Goal: Task Accomplishment & Management: Manage account settings

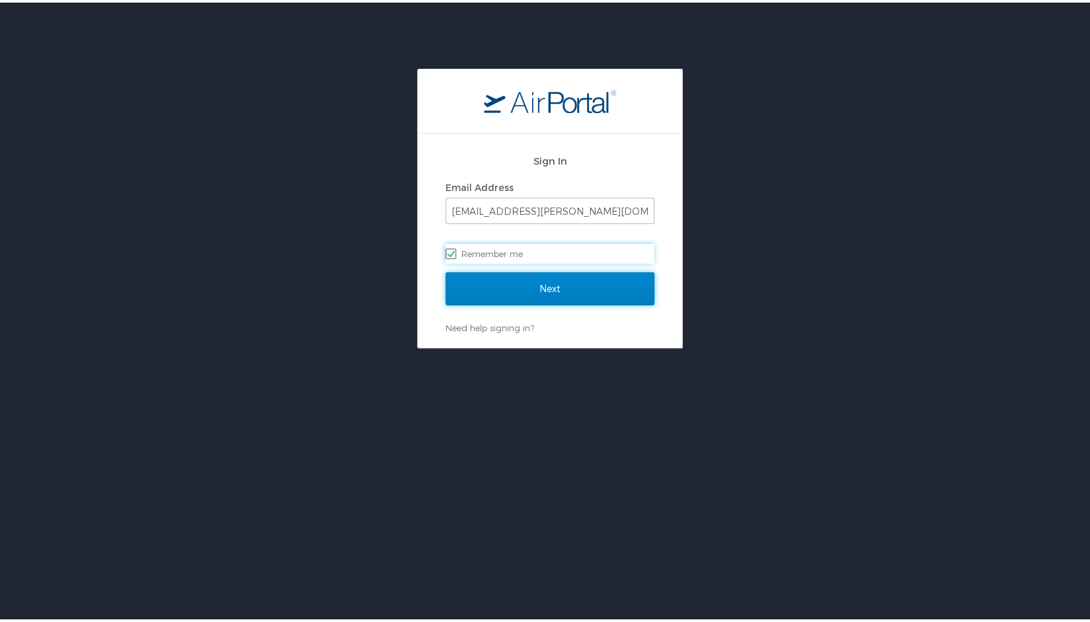
click at [572, 284] on input "Next" at bounding box center [550, 286] width 209 height 33
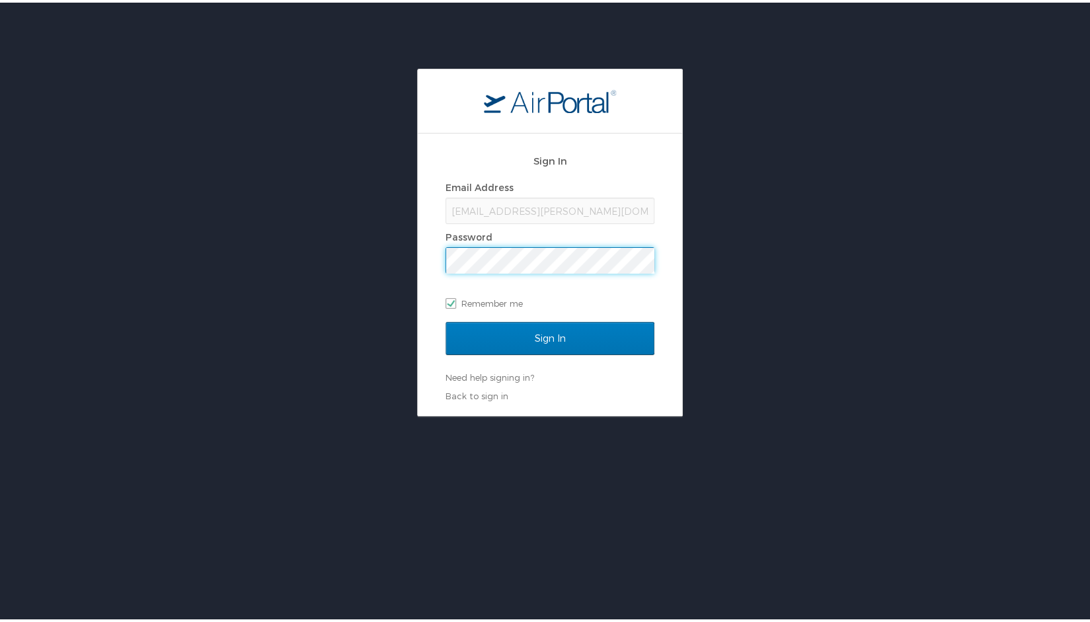
click at [446, 319] on input "Sign In" at bounding box center [550, 335] width 209 height 33
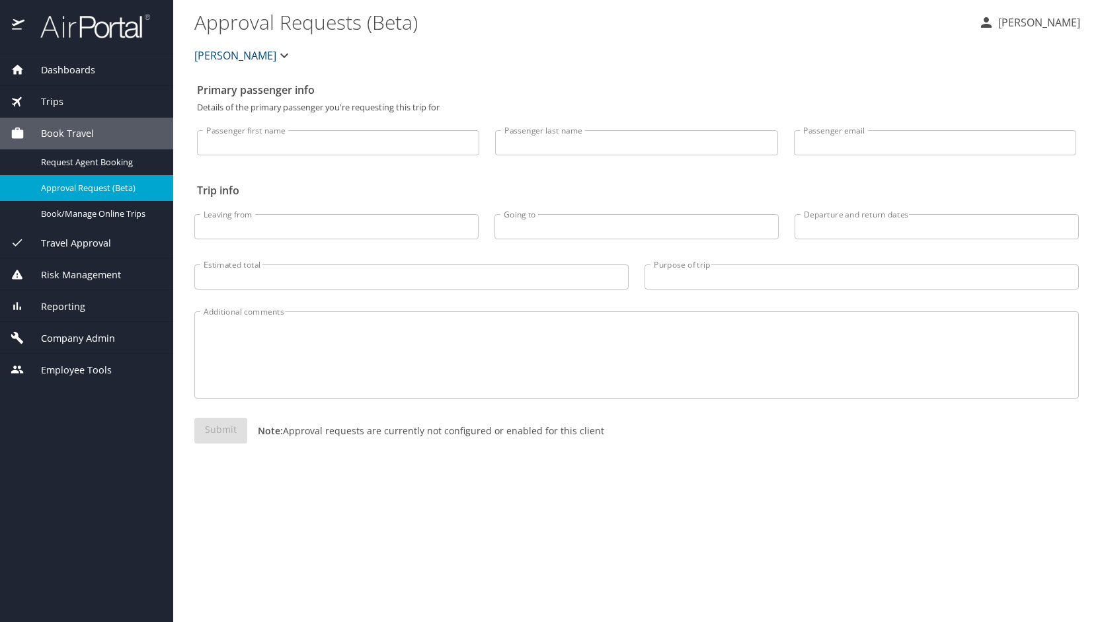
click at [108, 331] on span "Company Admin" at bounding box center [69, 338] width 91 height 15
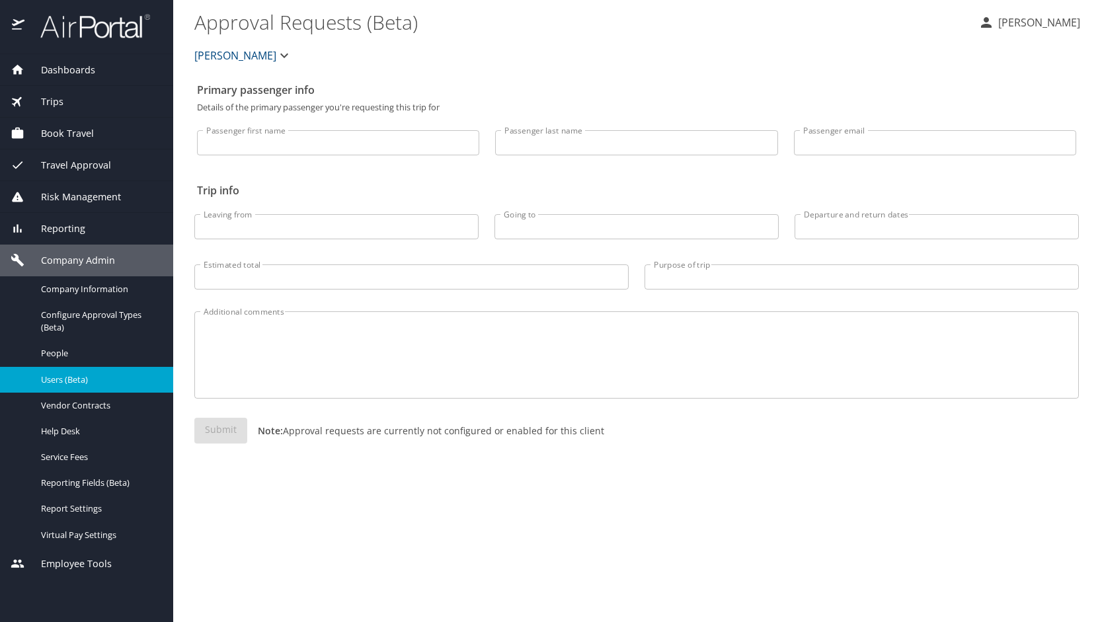
click at [77, 381] on span "Users (Beta)" at bounding box center [99, 379] width 116 height 13
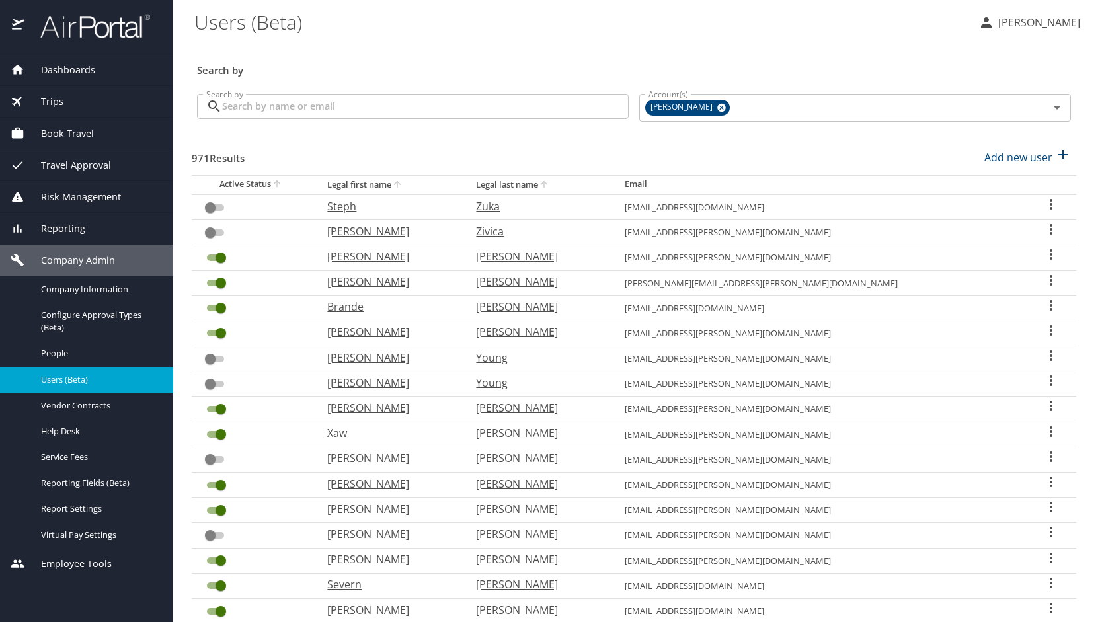
click at [333, 118] on input "Search by" at bounding box center [425, 106] width 407 height 25
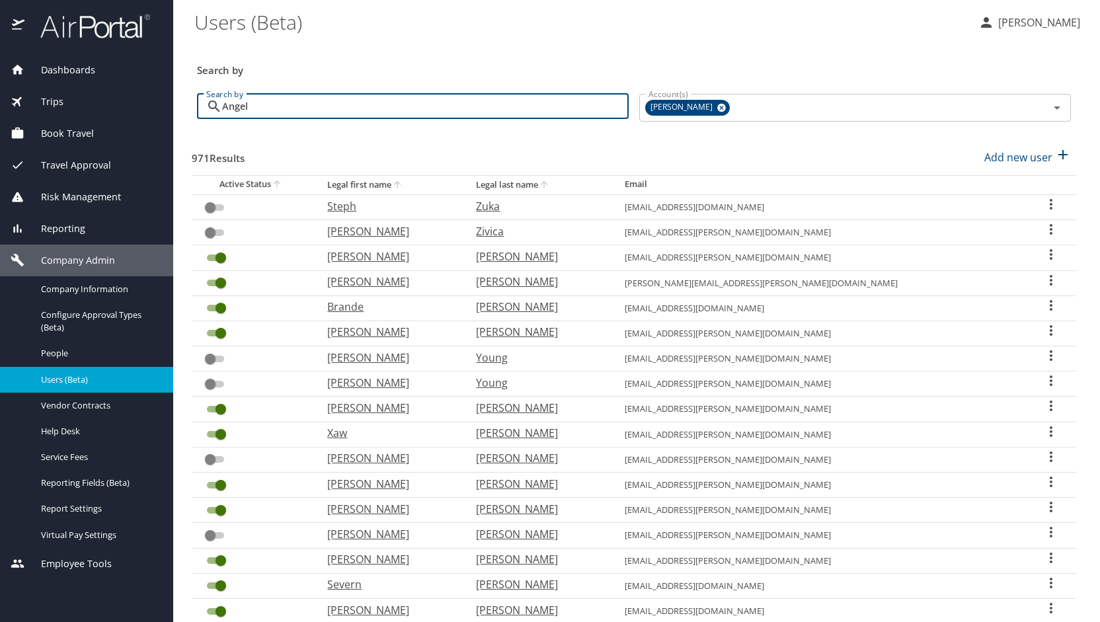
type input "Angelo"
checkbox input "true"
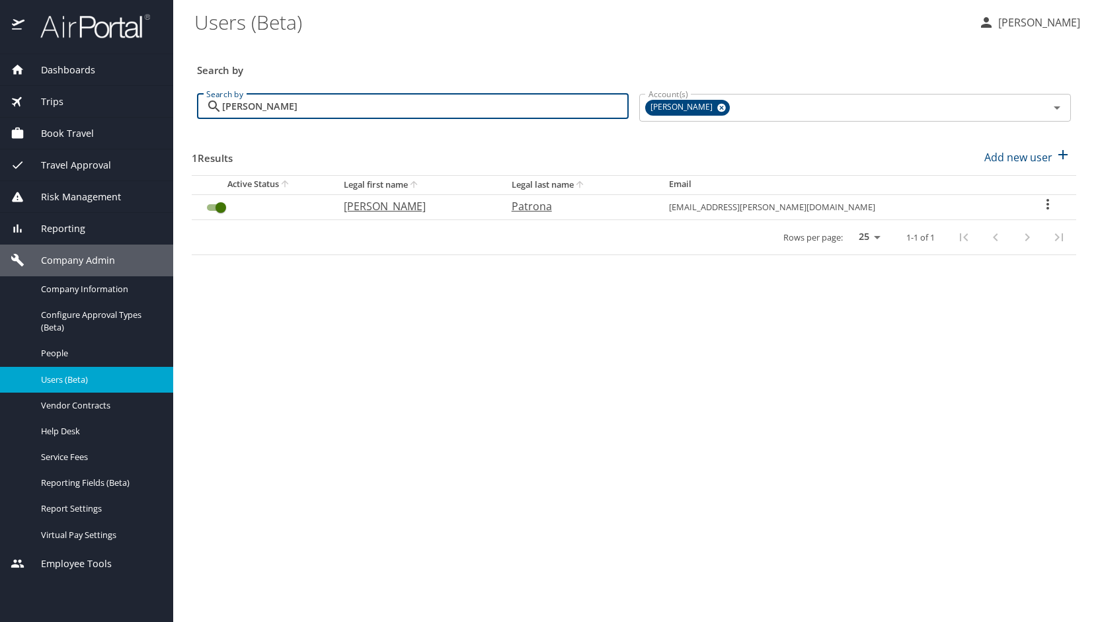
type input "Angelo"
click at [409, 208] on p "Angelo" at bounding box center [414, 206] width 141 height 16
select select "US"
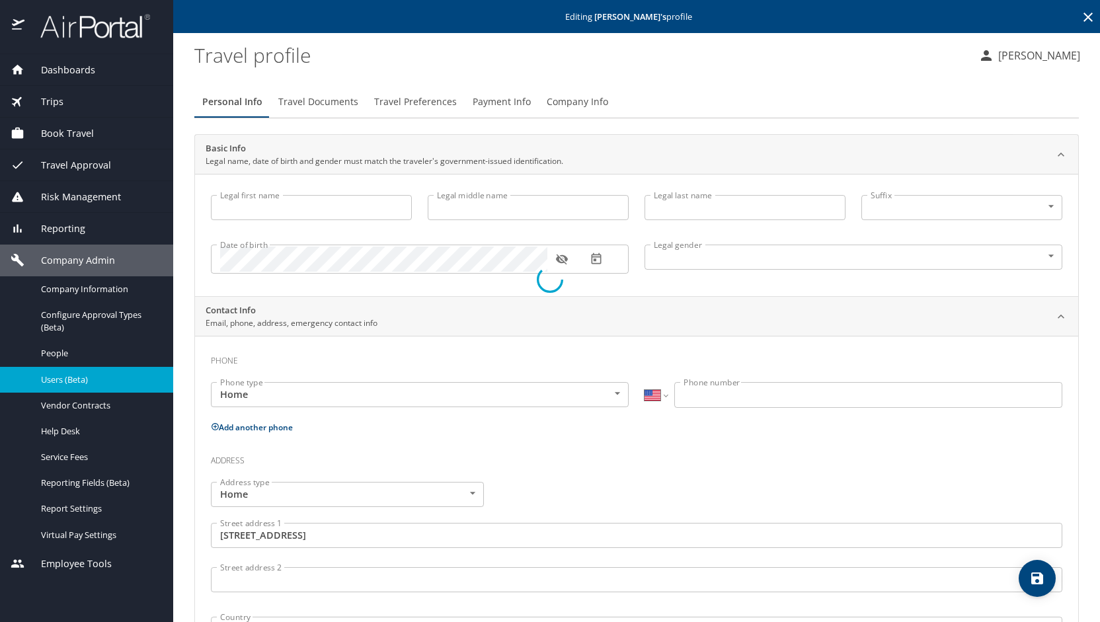
type input "Angelo"
type input "Daniel"
type input "Patrona"
type input "Male"
type input "chelsea"
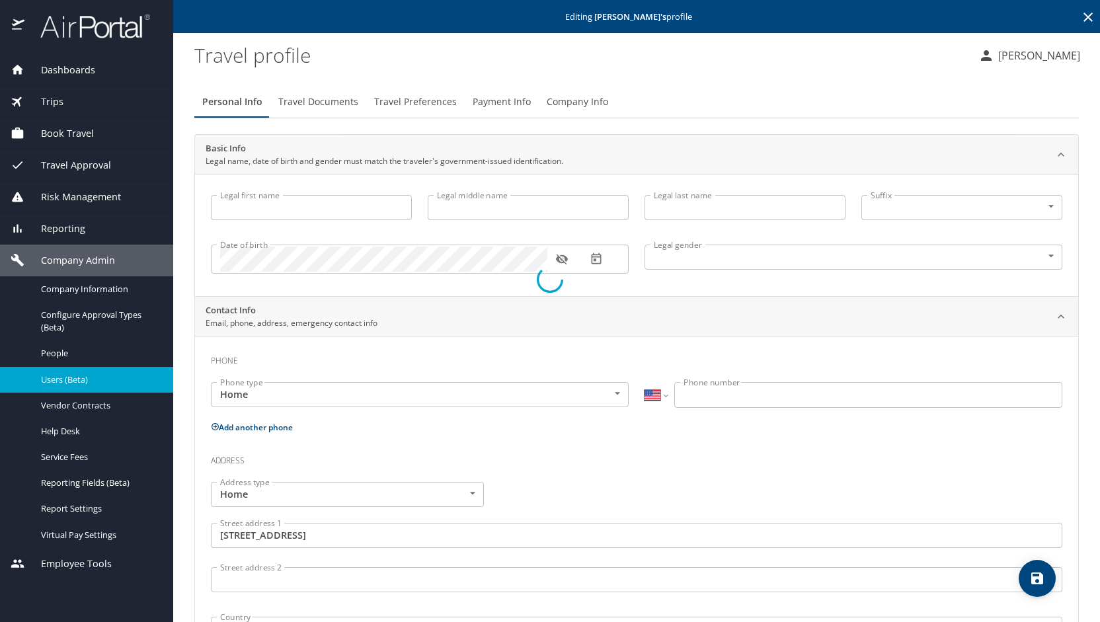
type input "schneider"
type input "(586) 764-9765"
type input "United States of America"
type input "Michigan"
type input "United States of America"
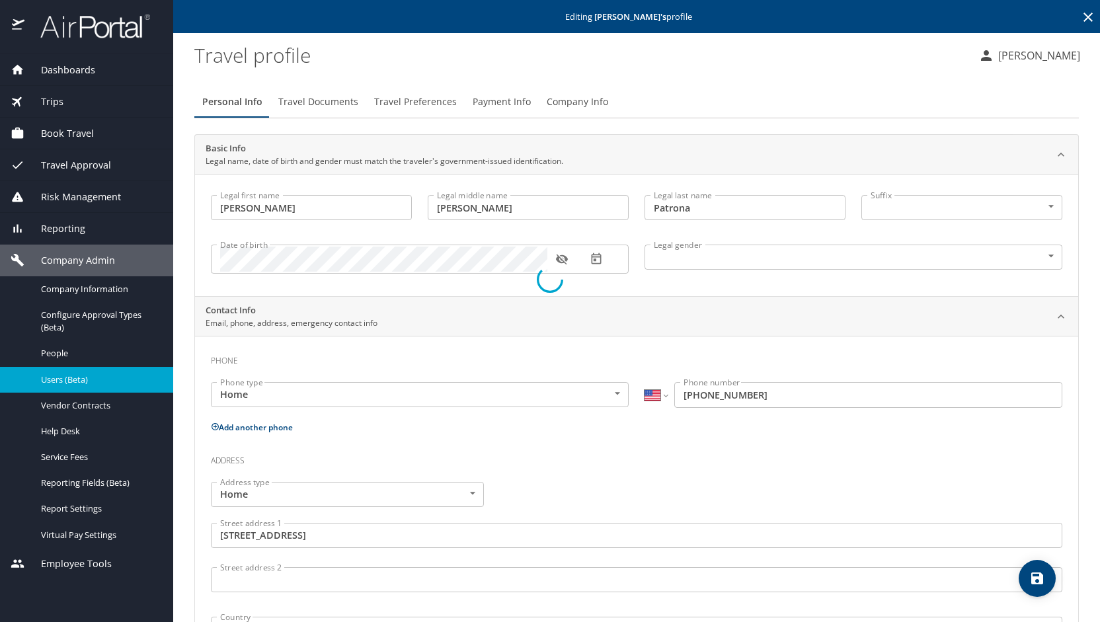
type input "Michigan"
select select "US"
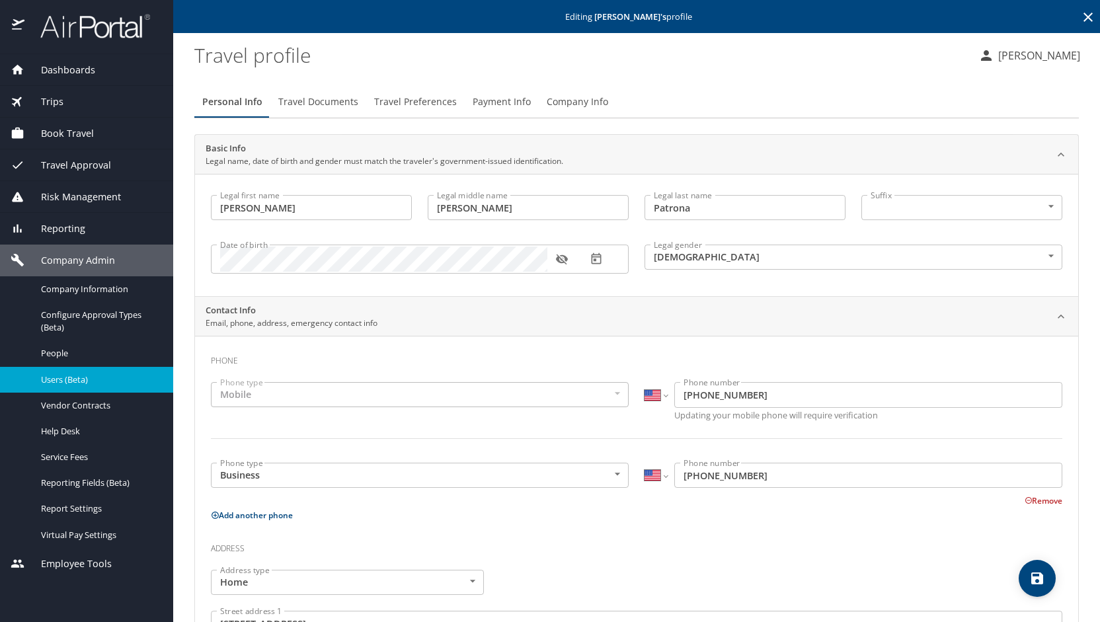
click at [497, 100] on span "Payment Info" at bounding box center [502, 102] width 58 height 17
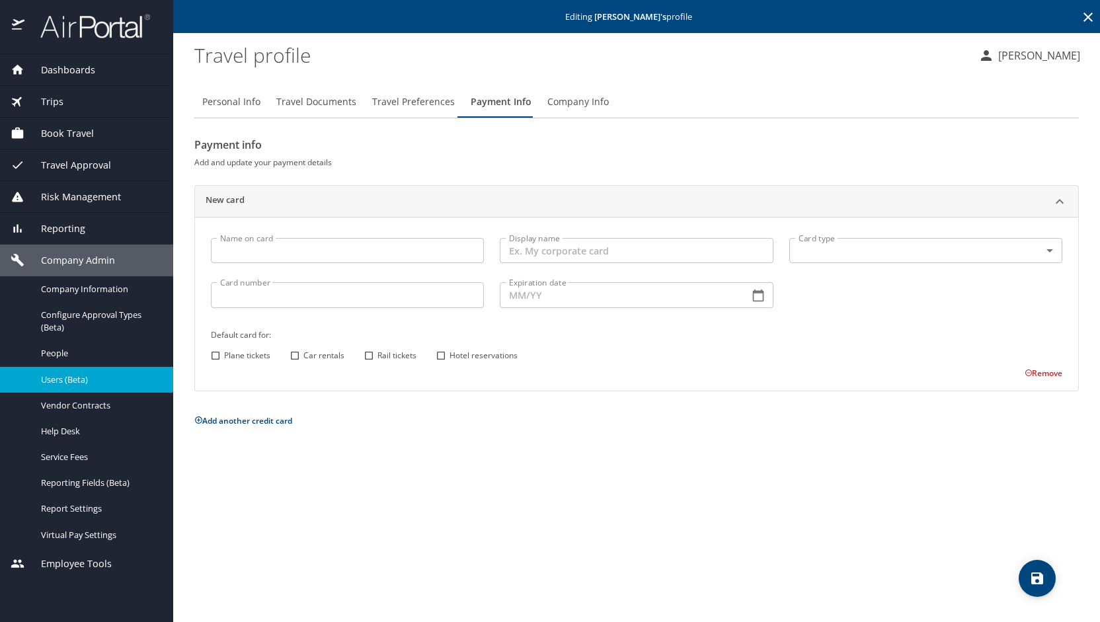
click at [320, 260] on input "Name on card" at bounding box center [347, 250] width 273 height 25
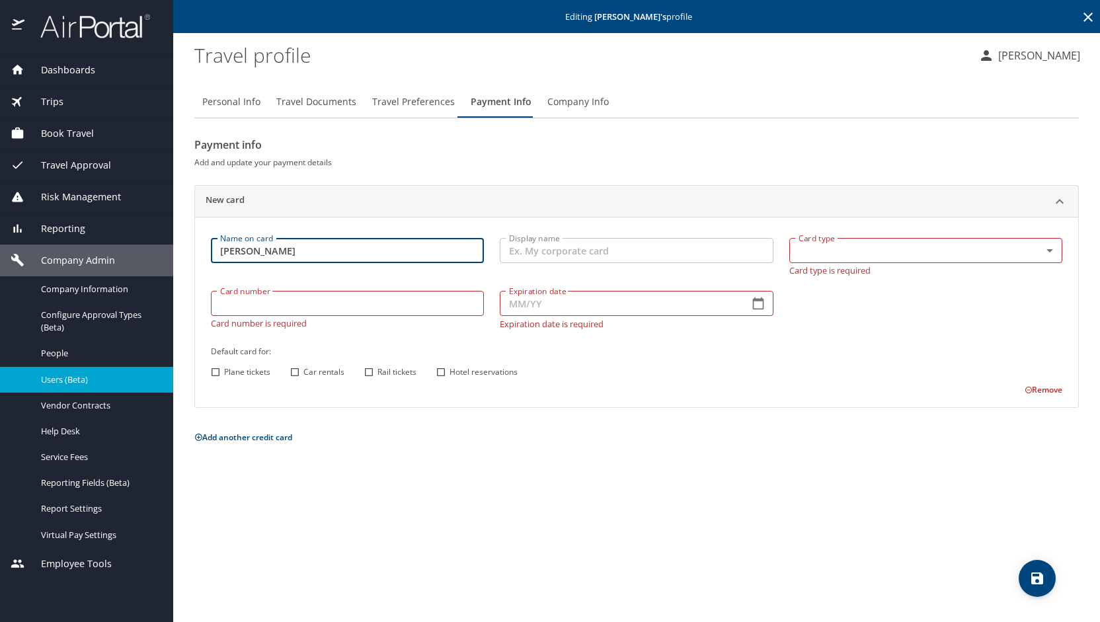
type input "Angelo Patrona"
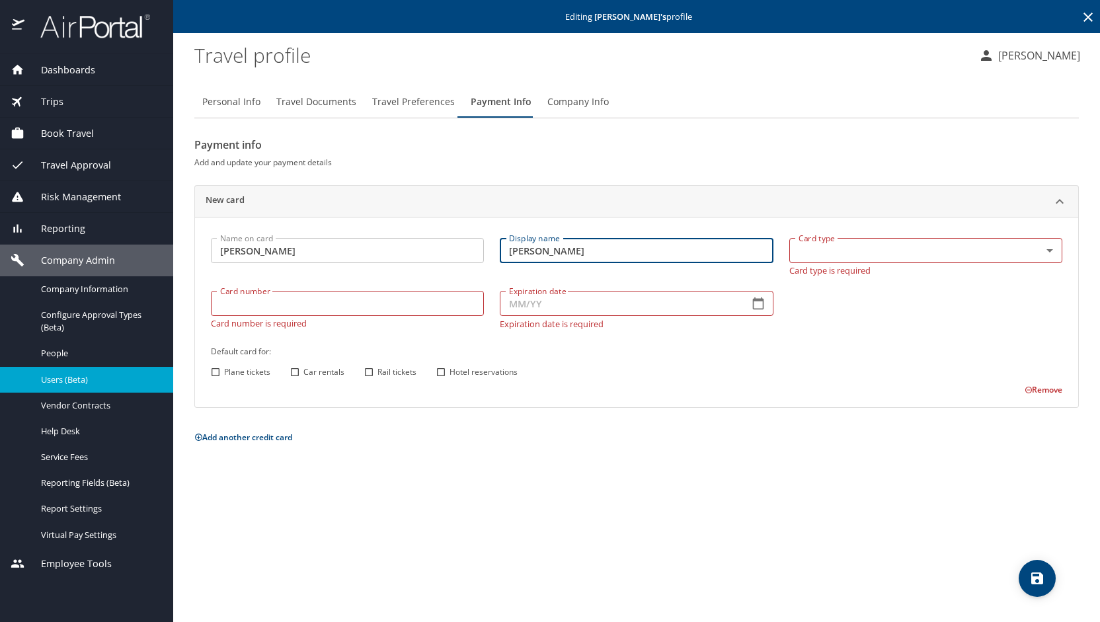
type input "Angelo Patrona"
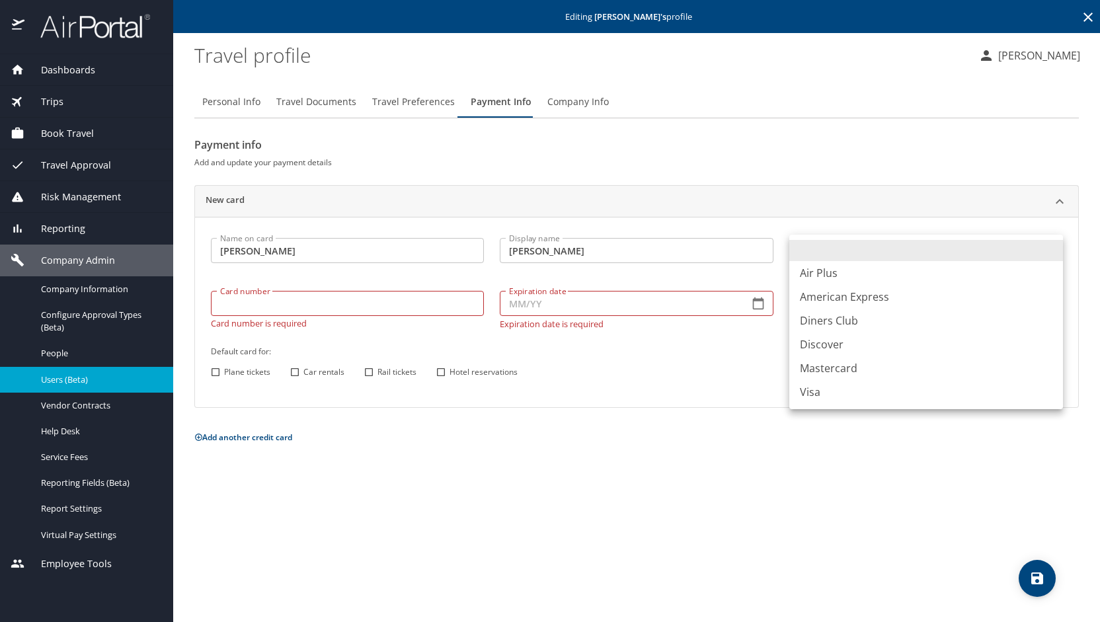
click at [1049, 245] on body "Dashboards AirPortal 360™ Manager My Travel Dashboard Trips Airtinerary® Lookup…" at bounding box center [550, 311] width 1100 height 622
click at [876, 295] on li "American Express" at bounding box center [926, 297] width 274 height 24
type input "AX"
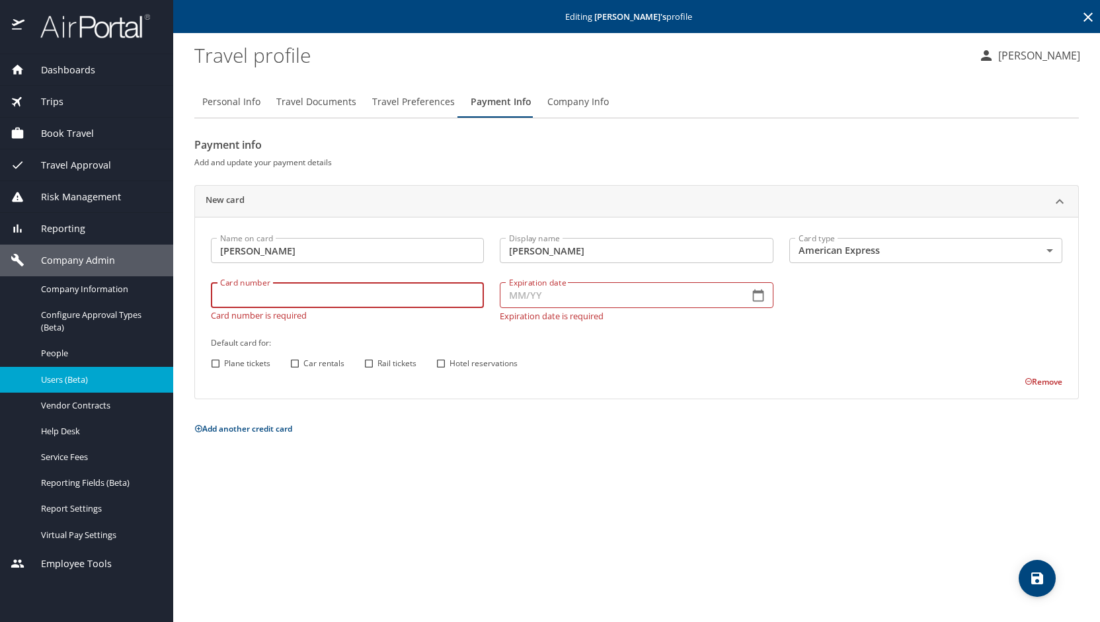
click at [267, 308] on div "Card number Card number Card number is required" at bounding box center [347, 301] width 289 height 54
type input "379273131323004"
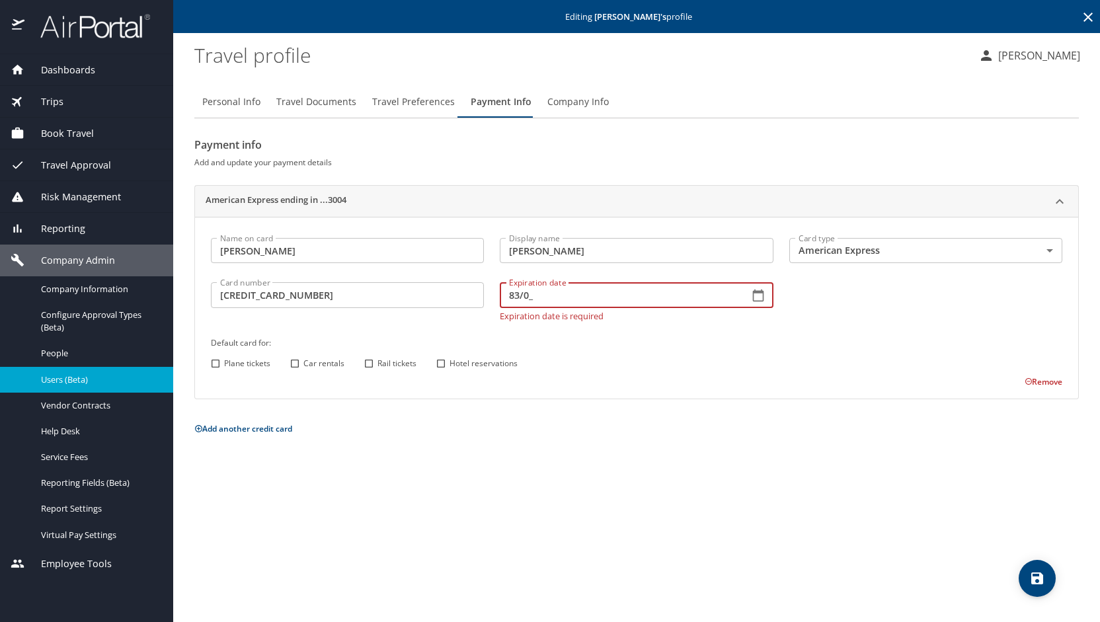
type input "83/0_"
click at [295, 362] on input "Car rentals" at bounding box center [294, 363] width 17 height 17
checkbox input "true"
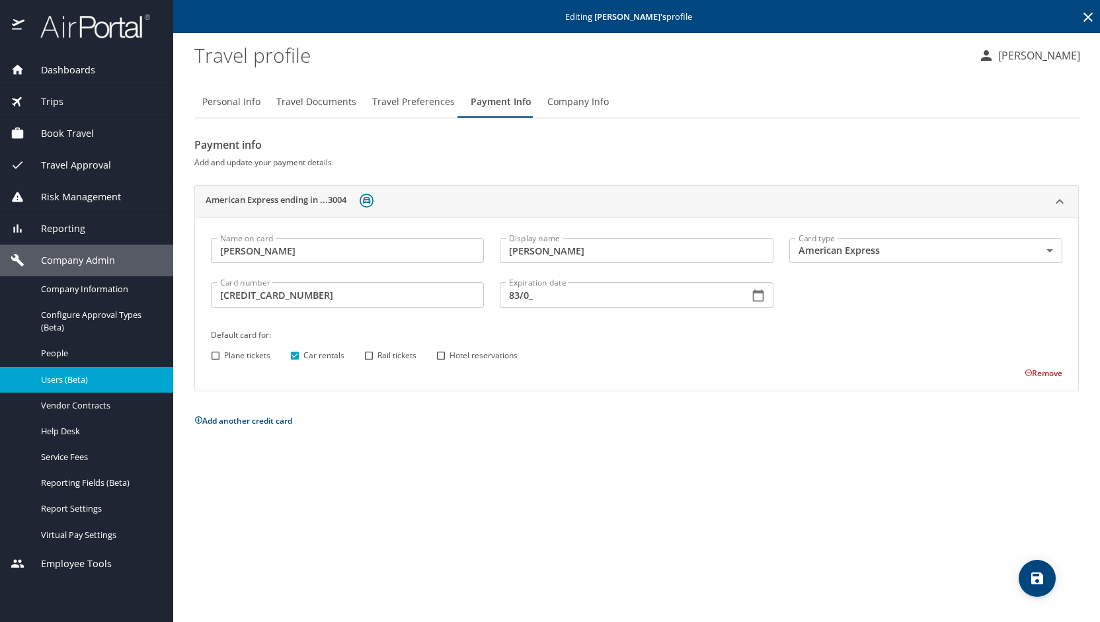
click at [438, 358] on input "Hotel reservations" at bounding box center [440, 355] width 17 height 17
checkbox input "true"
click at [1034, 578] on icon "save" at bounding box center [1037, 578] width 12 height 12
click at [538, 303] on input "83/0_" at bounding box center [619, 294] width 238 height 25
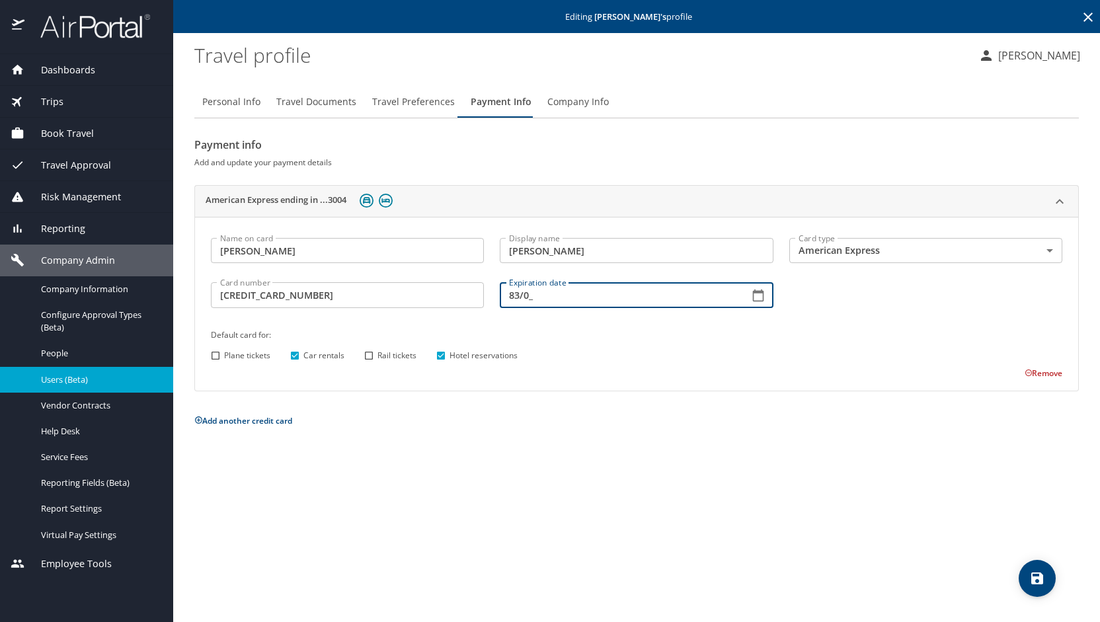
click at [538, 303] on input "83/0_" at bounding box center [619, 294] width 238 height 25
type input "8_/__"
type input "08/30"
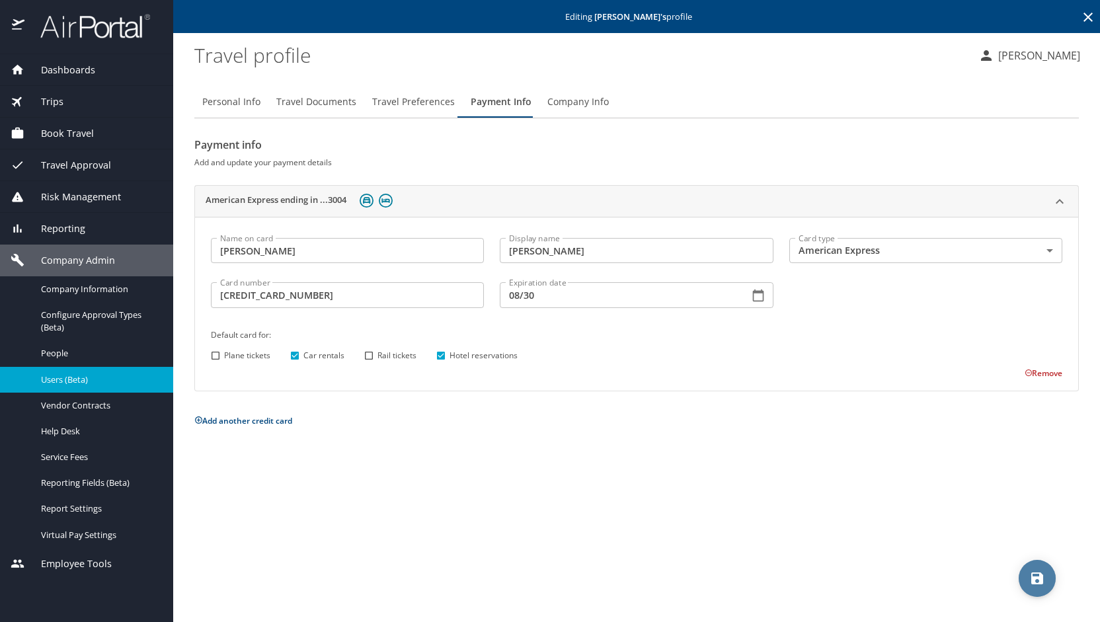
click at [1044, 585] on icon "save" at bounding box center [1037, 578] width 16 height 16
click at [122, 385] on div "Users (Beta)" at bounding box center [87, 379] width 152 height 15
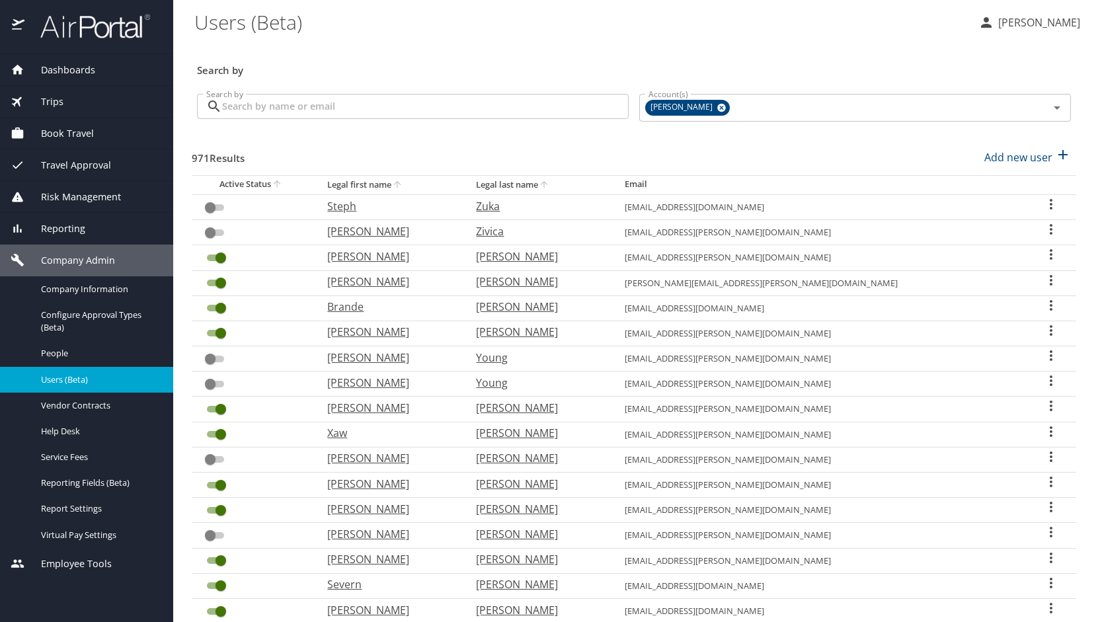
click at [334, 110] on input "Search by" at bounding box center [425, 106] width 407 height 25
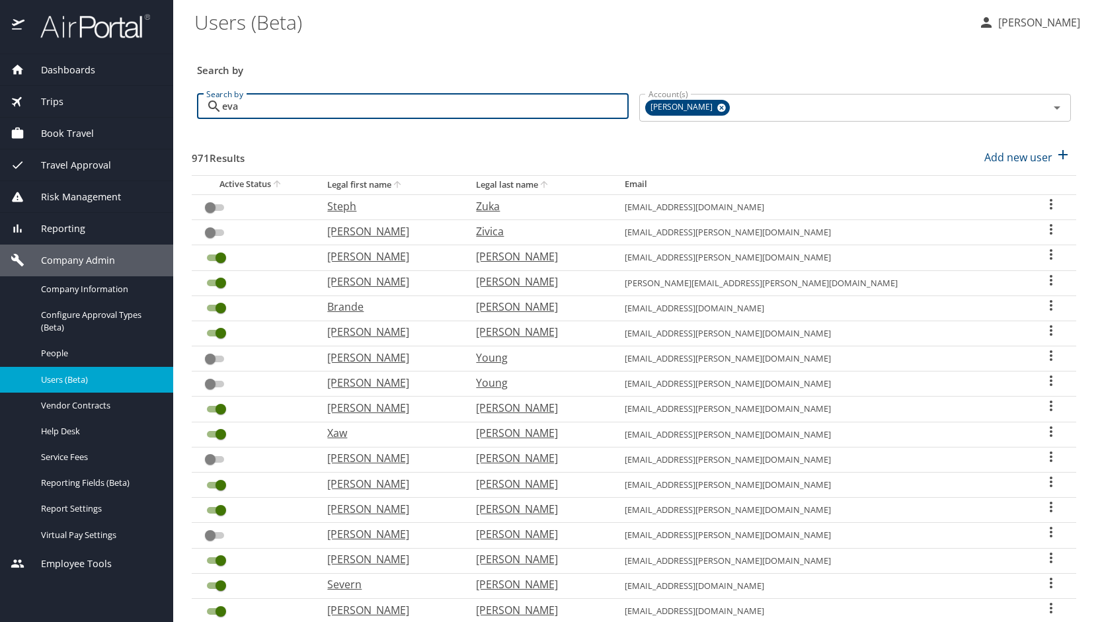
type input "evan"
checkbox input "true"
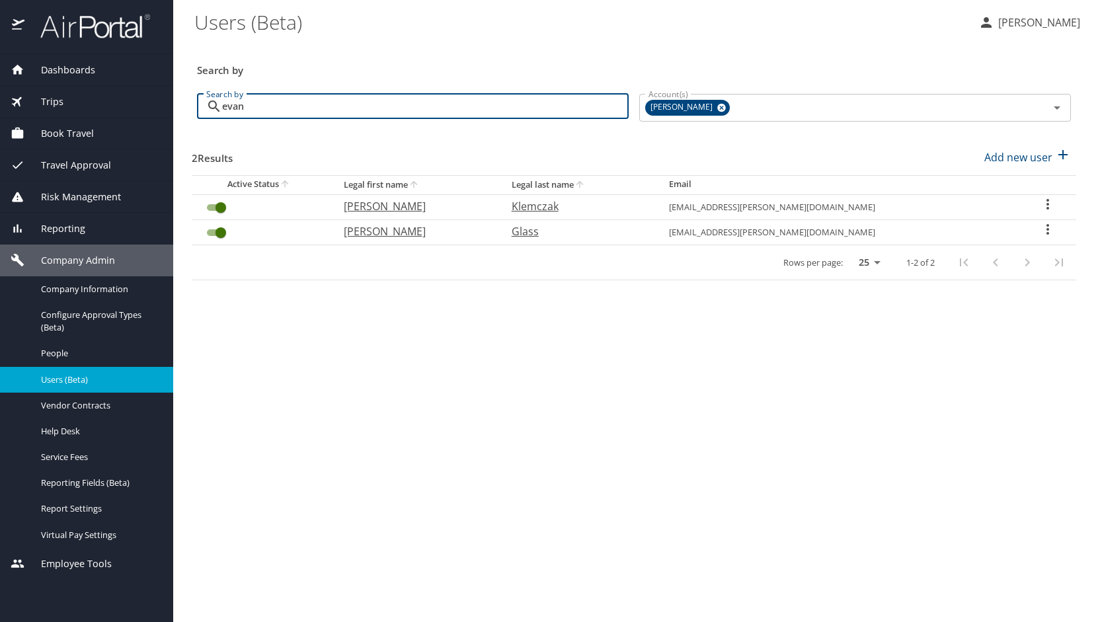
type input "evan"
click at [608, 204] on p "Klemczak" at bounding box center [577, 206] width 131 height 16
select select "US"
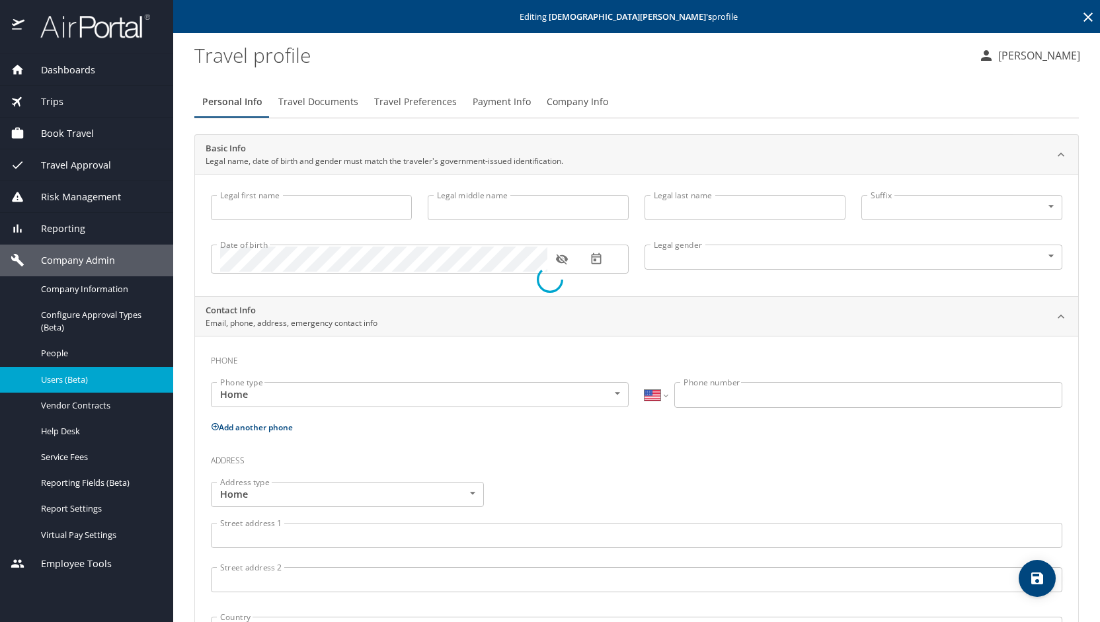
type input "Evan"
type input "Klemczak"
type input "Female"
select select "US"
select select "EG"
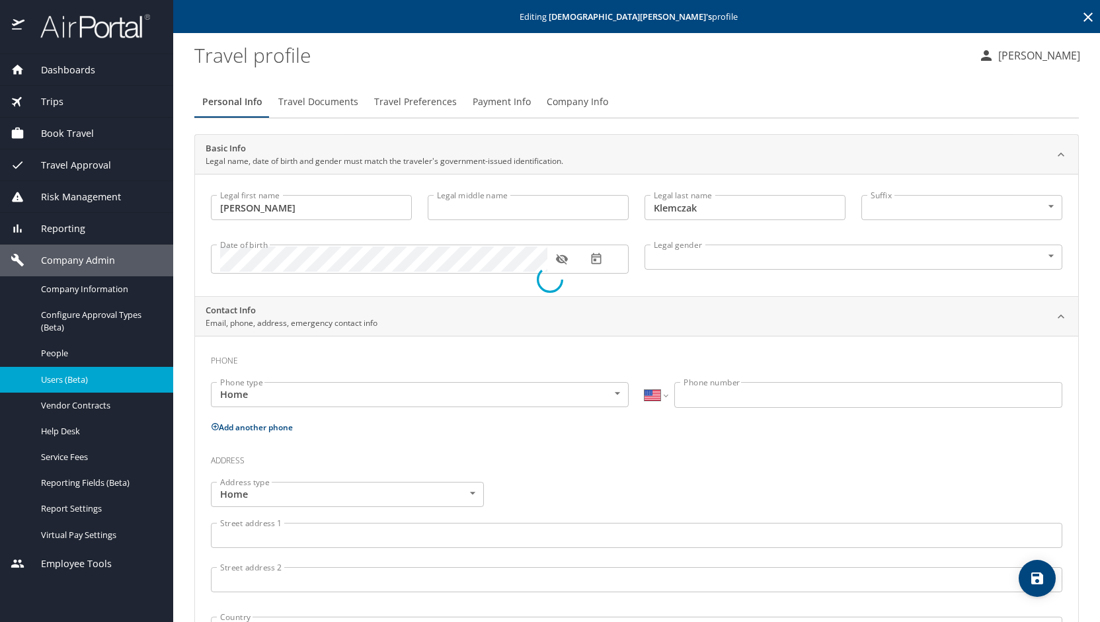
select select "US"
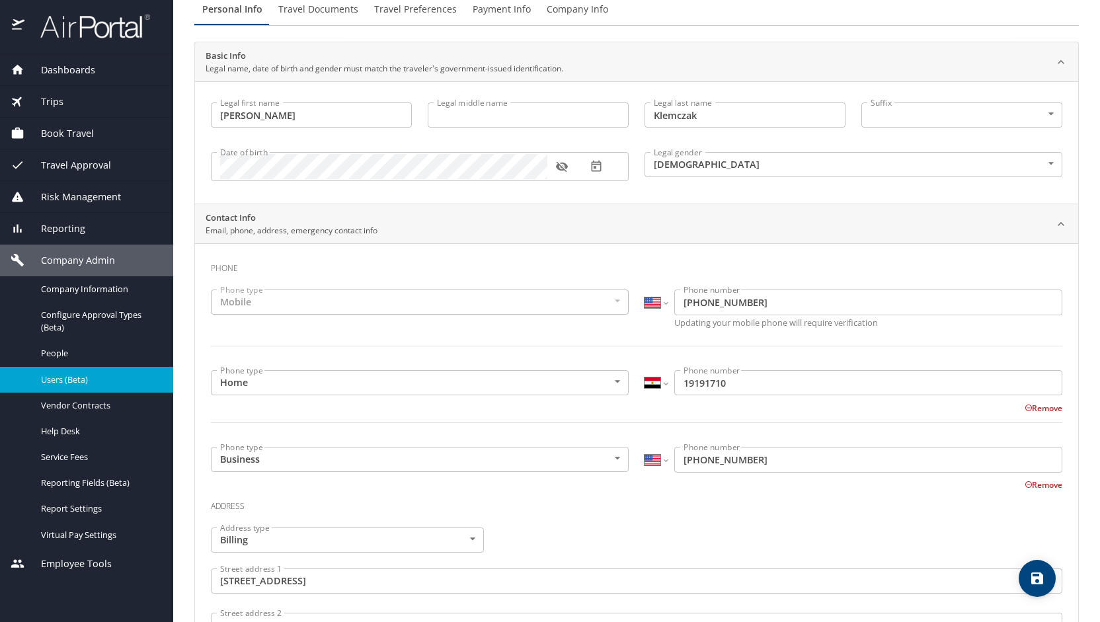
scroll to position [92, 0]
click at [664, 381] on div "International Afghanistan Åland Islands Albania Algeria American Samoa Andorra …" at bounding box center [853, 383] width 418 height 25
click at [661, 385] on select "International Afghanistan Åland Islands Albania Algeria American Samoa Andorra …" at bounding box center [655, 383] width 22 height 25
select select "UG"
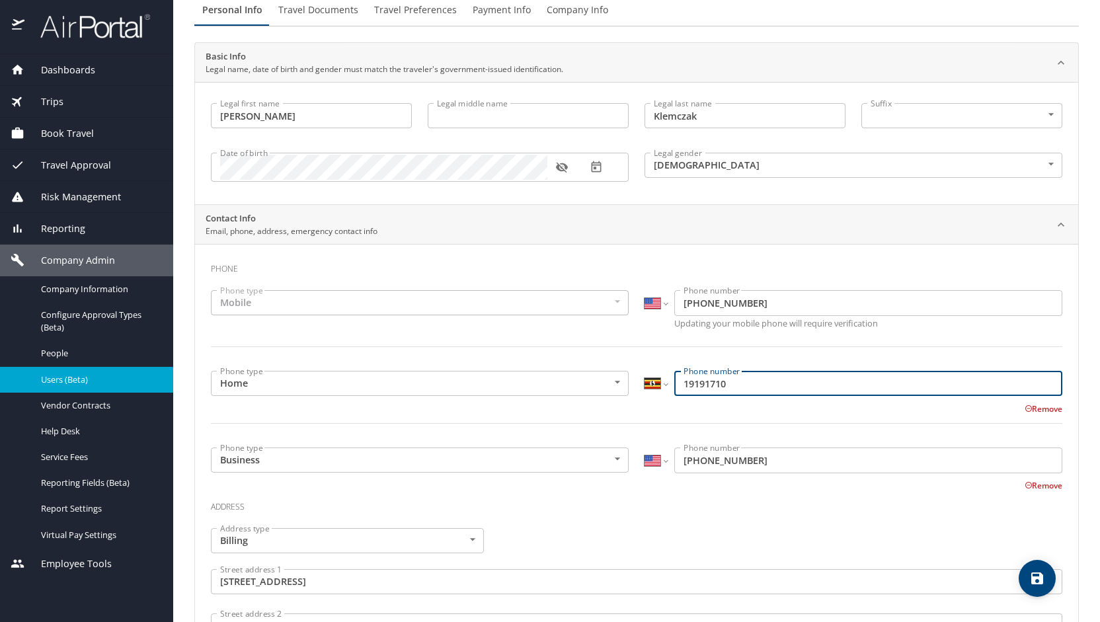
type input "19191710"
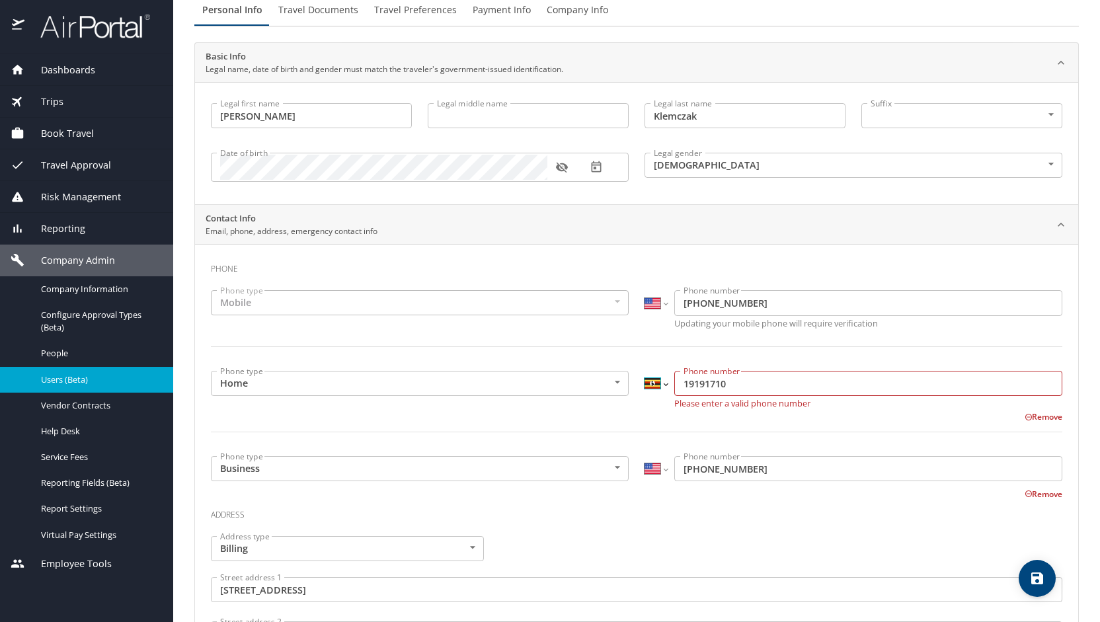
click at [658, 381] on select "International Afghanistan Åland Islands Albania Algeria American Samoa Andorra …" at bounding box center [655, 383] width 22 height 25
select select "US"
click at [644, 371] on select "International Afghanistan Åland Islands Albania Algeria American Samoa Andorra …" at bounding box center [655, 383] width 22 height 25
type input "1"
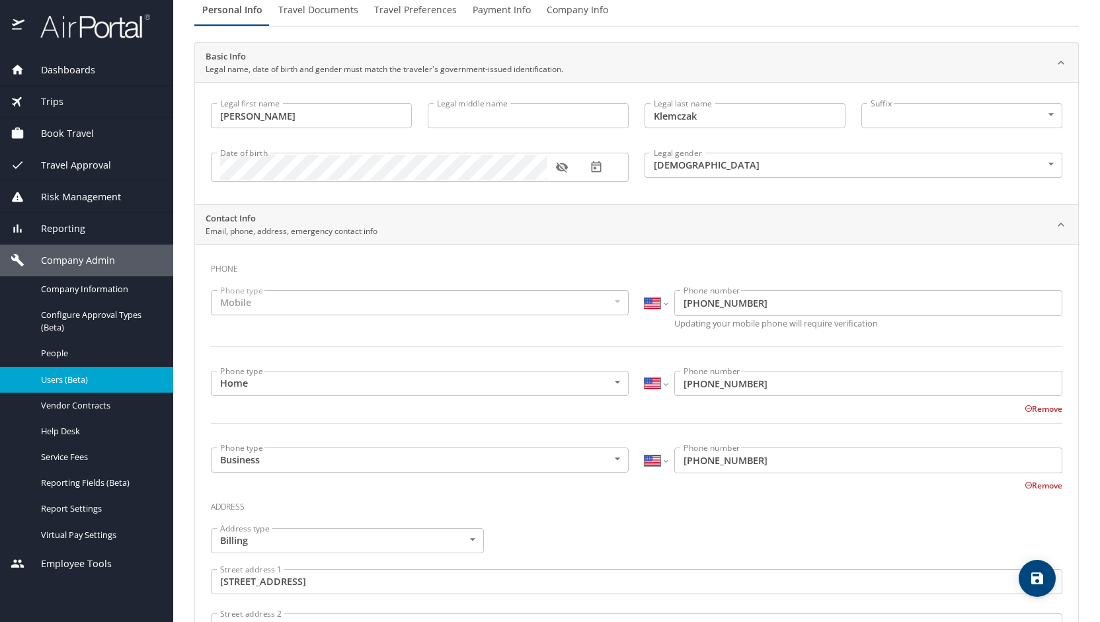
click at [759, 523] on div "Phone Phone type Mobile Mobile Phone type International Afghanistan Åland Islan…" at bounding box center [636, 570] width 851 height 633
click at [754, 388] on input "(201) 919-1810" at bounding box center [868, 383] width 388 height 25
type input "(201) 919-1719"
click at [752, 387] on input "(201) 919-1719" at bounding box center [868, 383] width 388 height 25
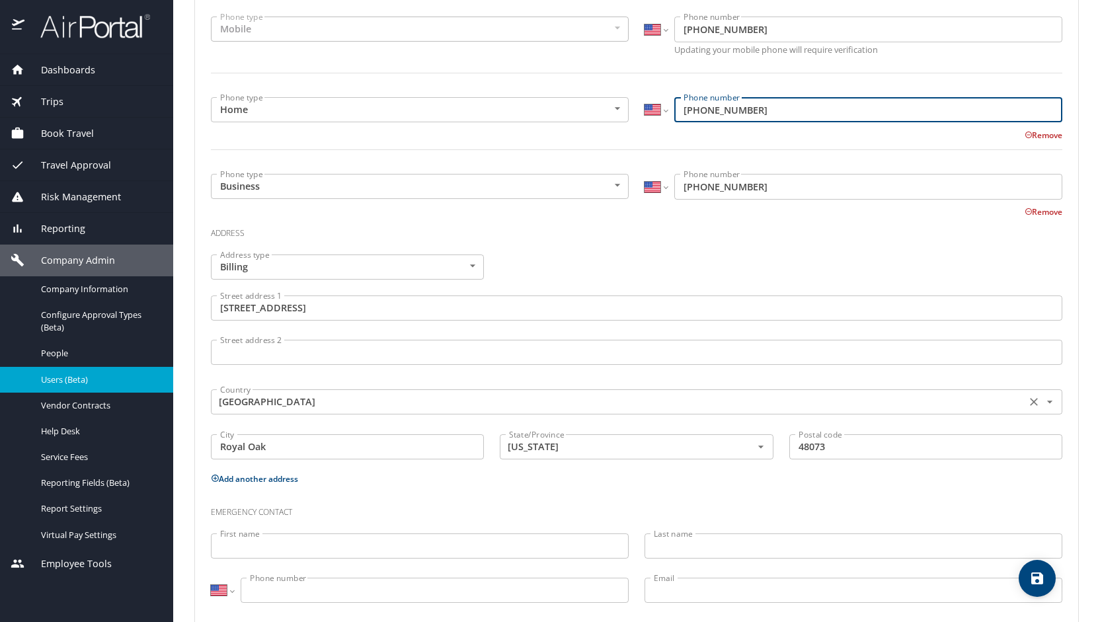
scroll to position [366, 0]
type input "(201) 919-1710"
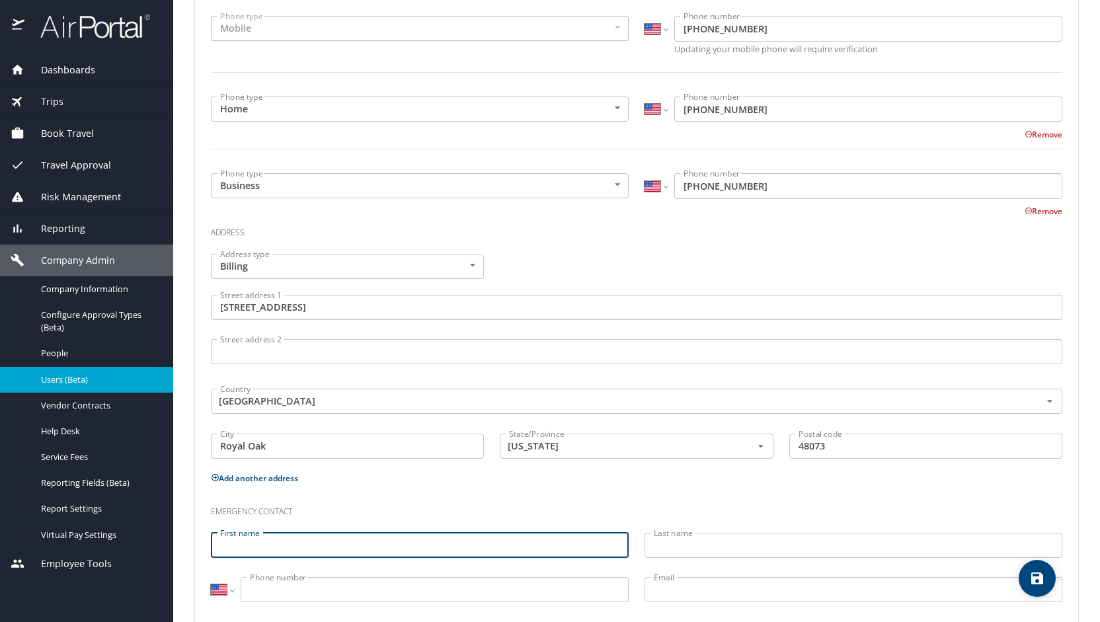
click at [301, 552] on input "First name" at bounding box center [420, 545] width 418 height 25
type input "Larry"
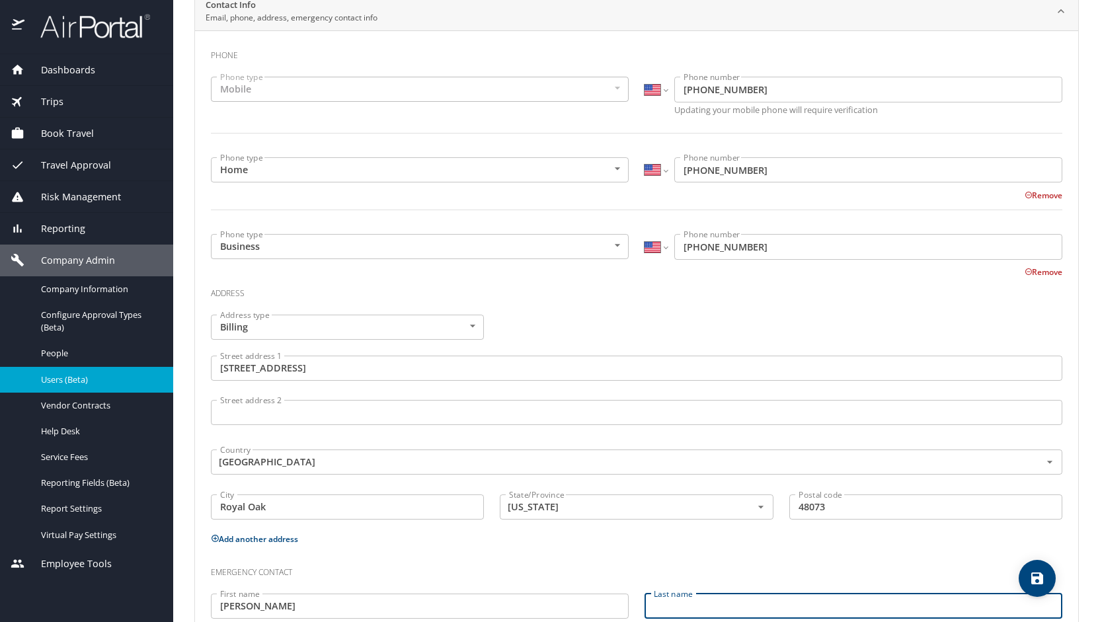
scroll to position [309, 0]
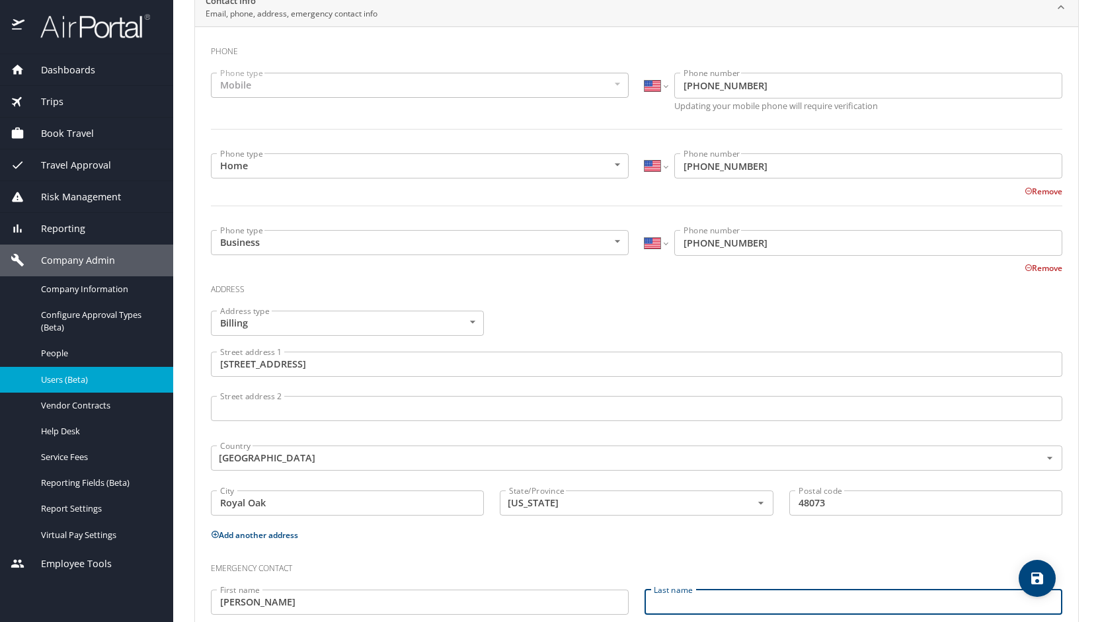
type input "L"
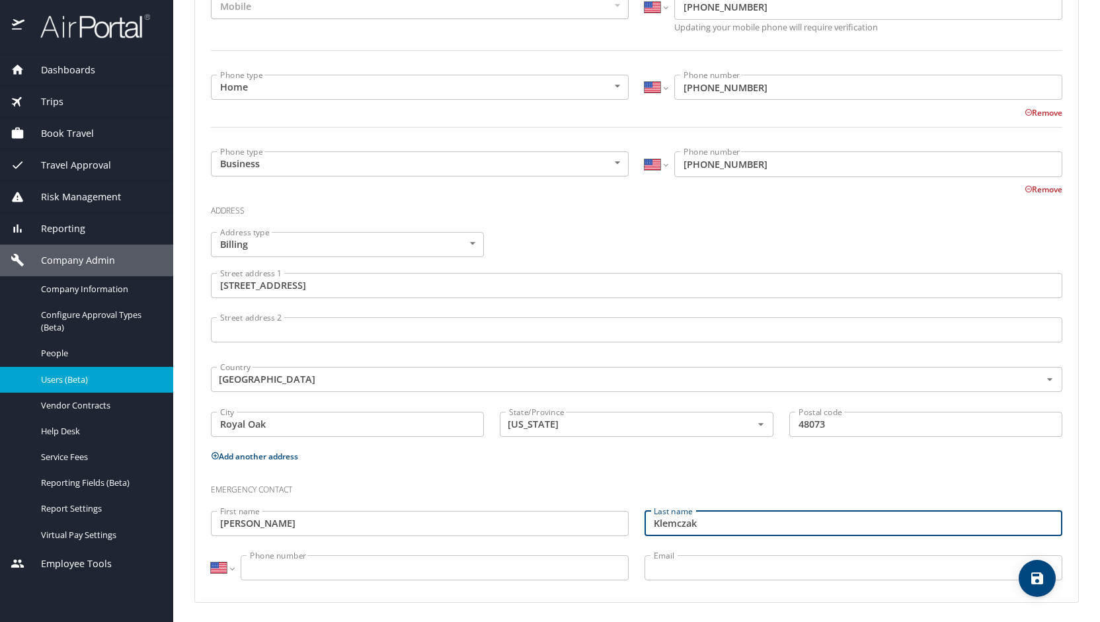
type input "Klemczak"
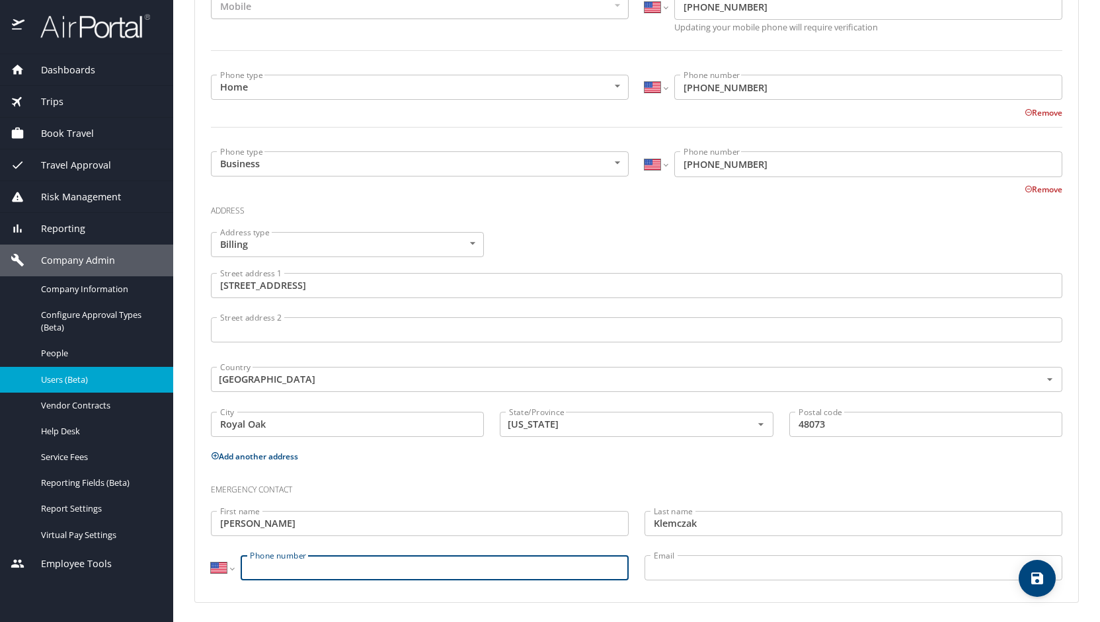
click at [340, 571] on input "Phone number" at bounding box center [435, 567] width 388 height 25
type input "(734) 765-2525"
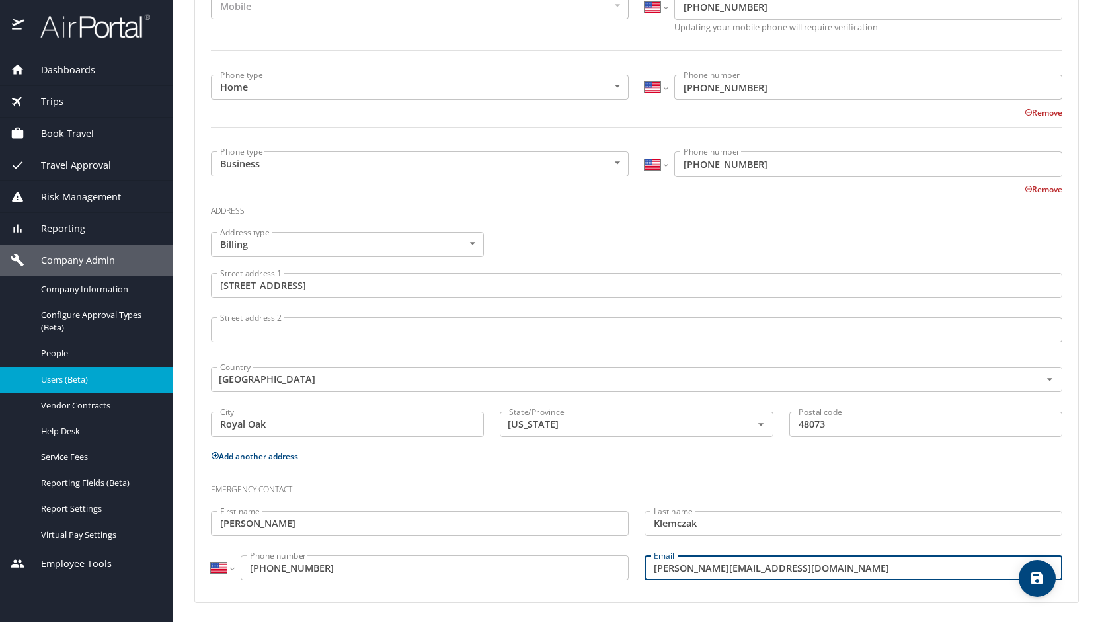
type input "lawerence.klemczal@gmail.com"
click at [1037, 585] on icon "save" at bounding box center [1037, 578] width 16 height 16
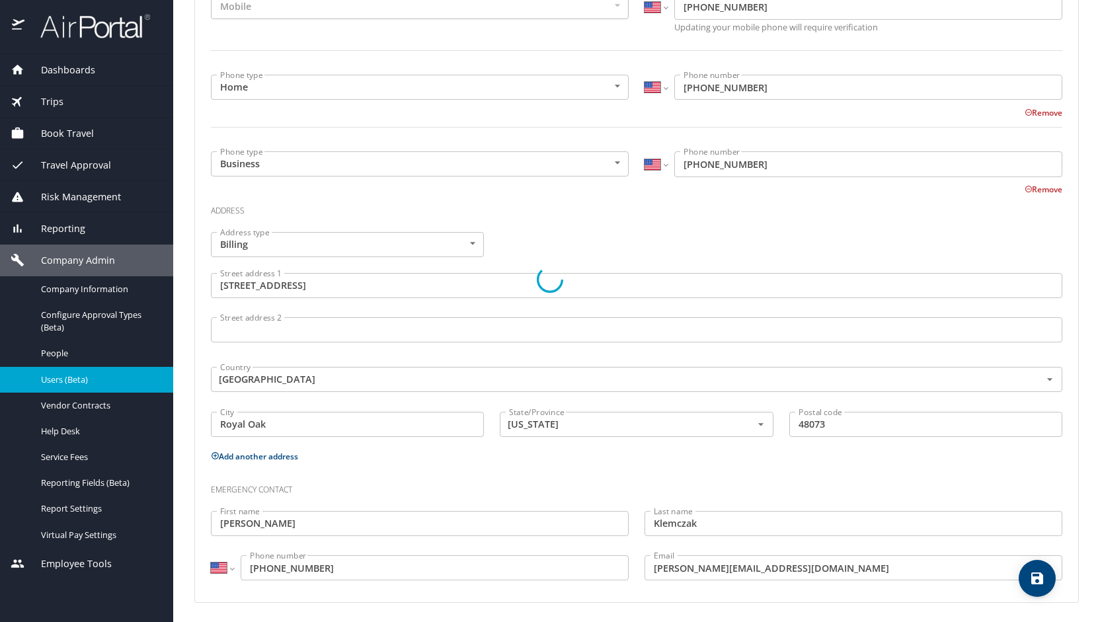
select select "US"
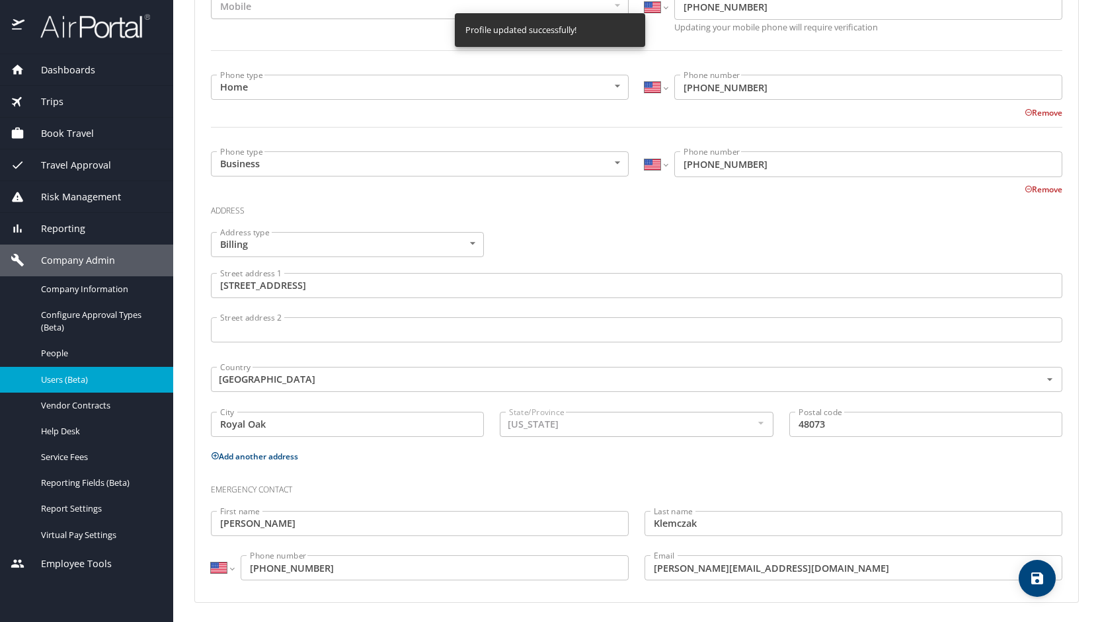
select select "US"
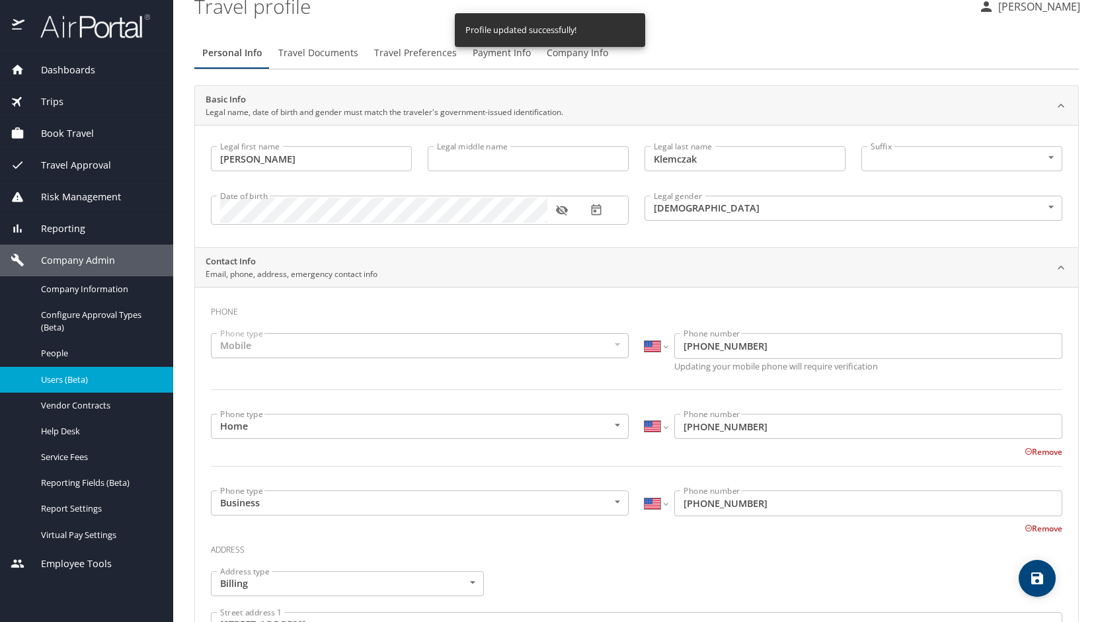
scroll to position [0, 0]
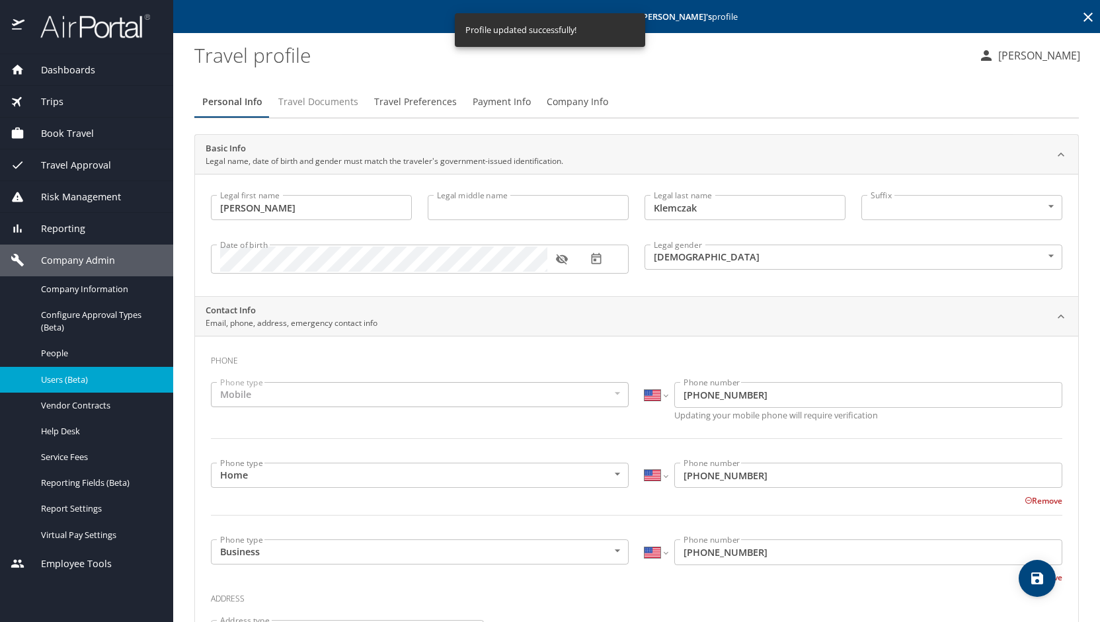
click at [333, 100] on span "Travel Documents" at bounding box center [318, 102] width 80 height 17
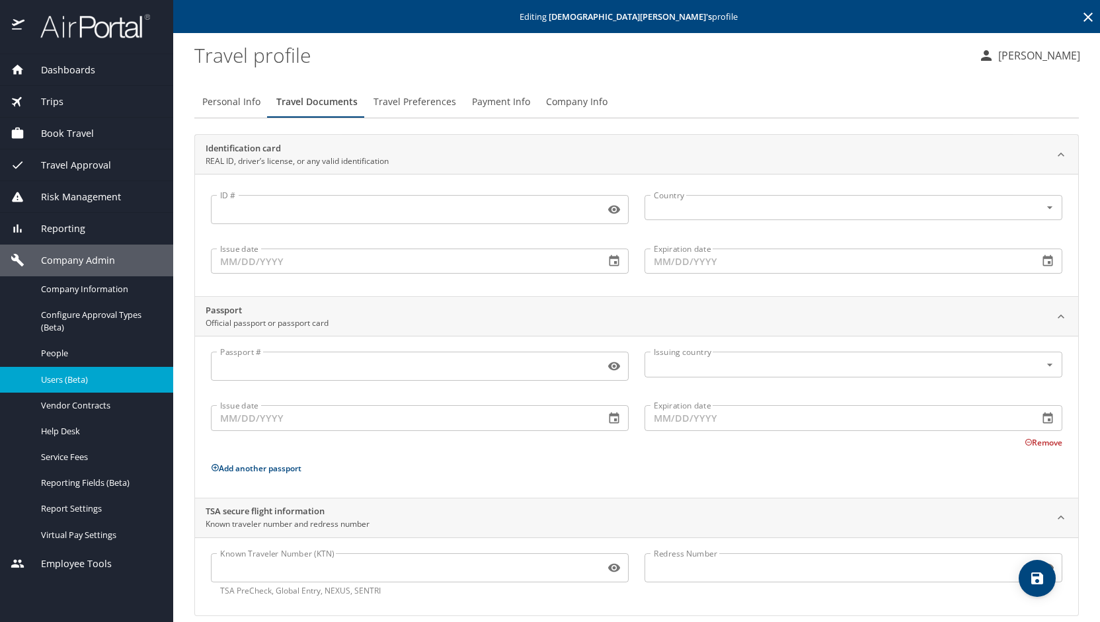
click at [429, 564] on input "Known Traveler Number (KTN)" at bounding box center [405, 567] width 389 height 25
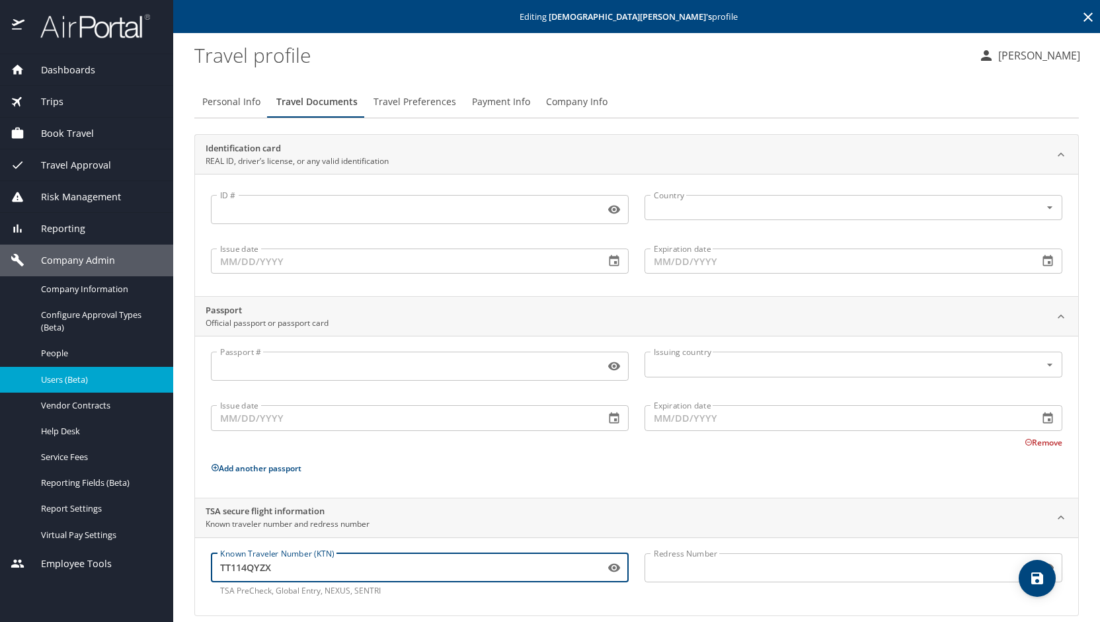
type input "TT114QYZX"
click at [1035, 573] on icon "save" at bounding box center [1037, 578] width 12 height 12
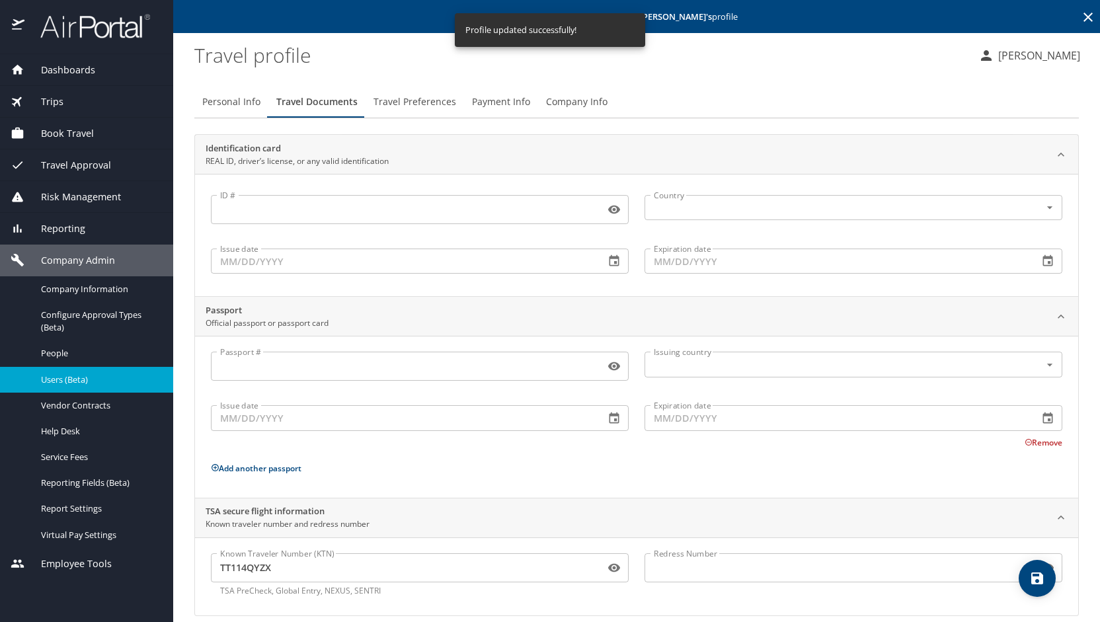
scroll to position [13, 0]
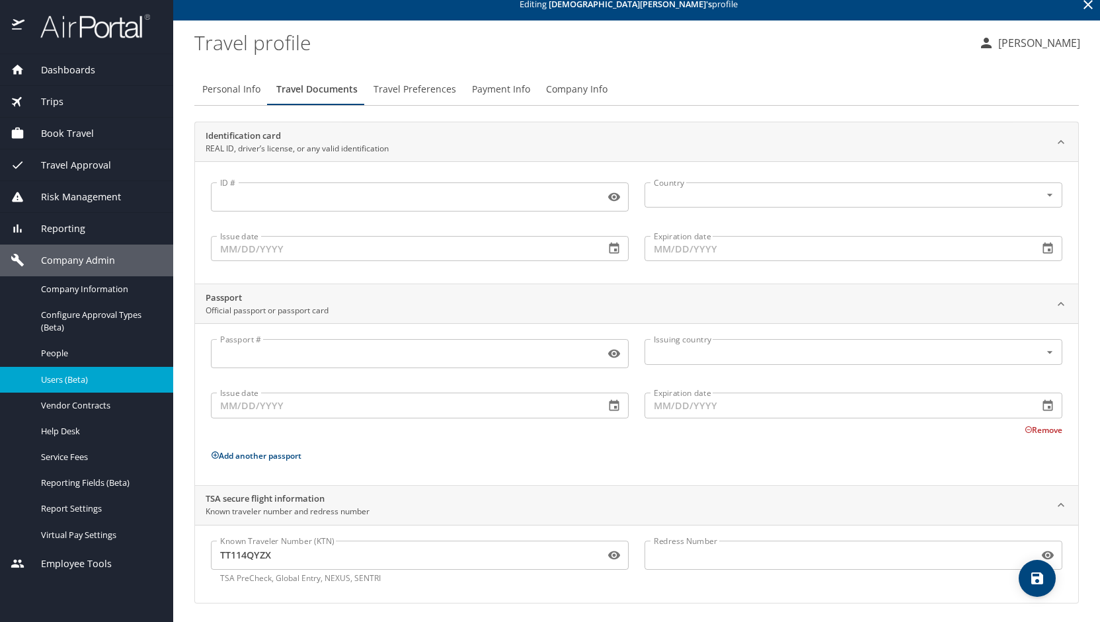
click at [1036, 582] on icon "save" at bounding box center [1037, 578] width 16 height 16
click at [408, 82] on span "Travel Preferences" at bounding box center [414, 89] width 83 height 17
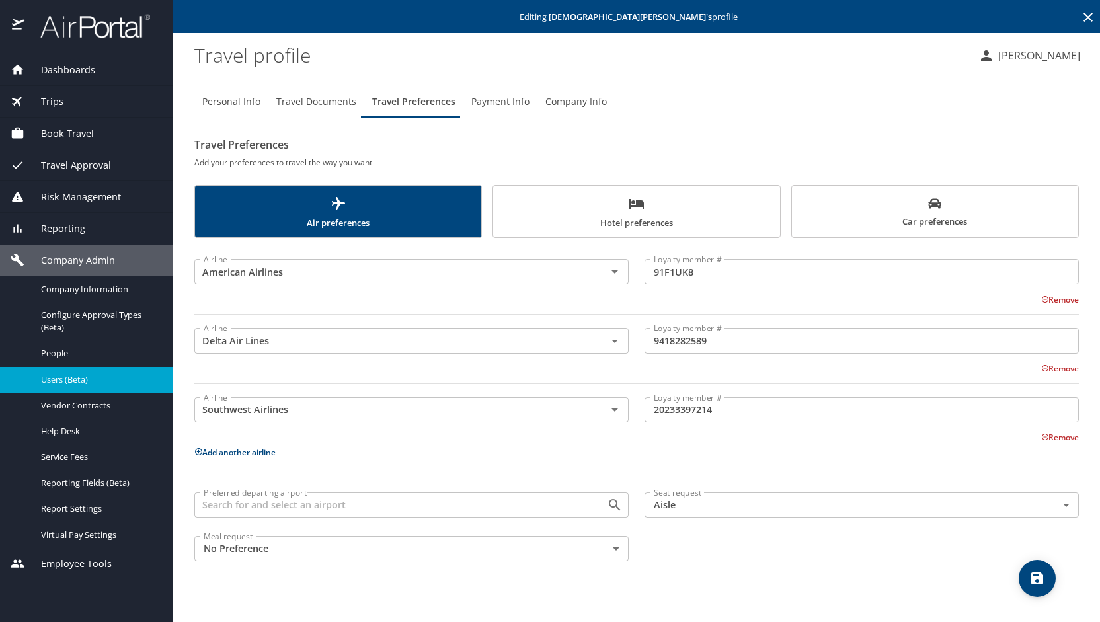
scroll to position [0, 0]
click at [656, 205] on span "Hotel preferences" at bounding box center [636, 213] width 270 height 35
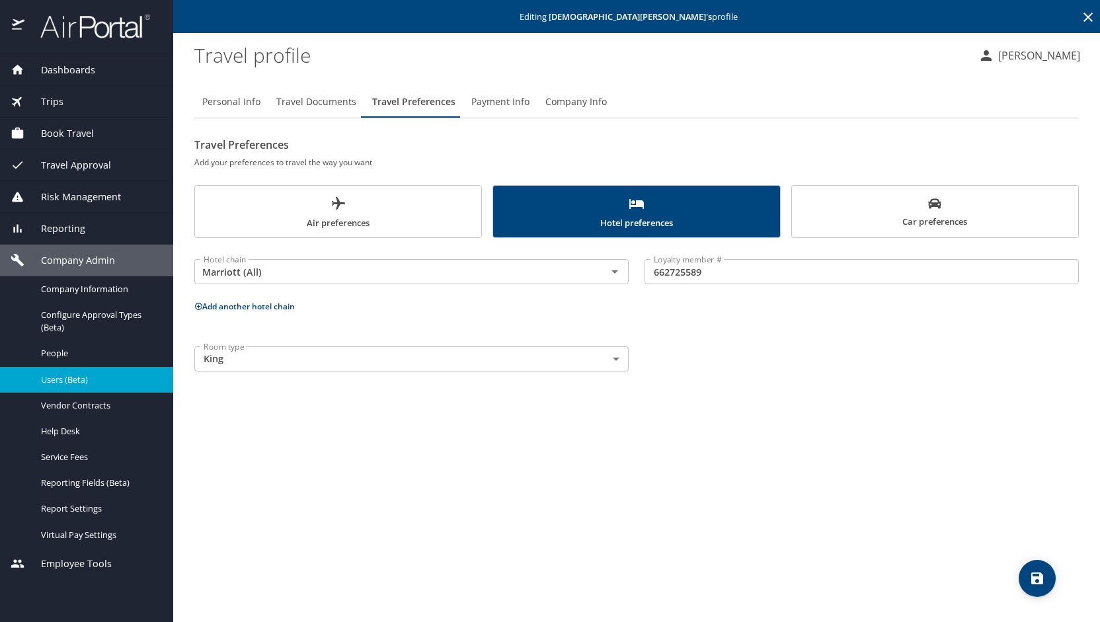
click at [251, 289] on p at bounding box center [411, 288] width 434 height 3
click at [502, 104] on span "Payment Info" at bounding box center [500, 102] width 58 height 17
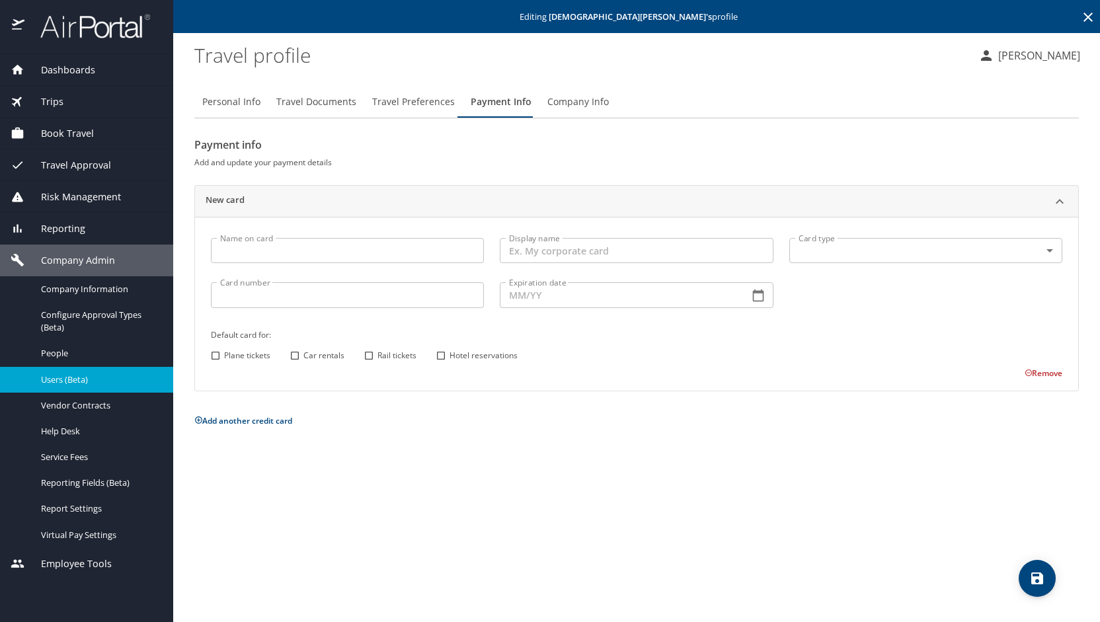
click at [353, 251] on input "Name on card" at bounding box center [347, 250] width 273 height 25
type input "Evan Klemczak"
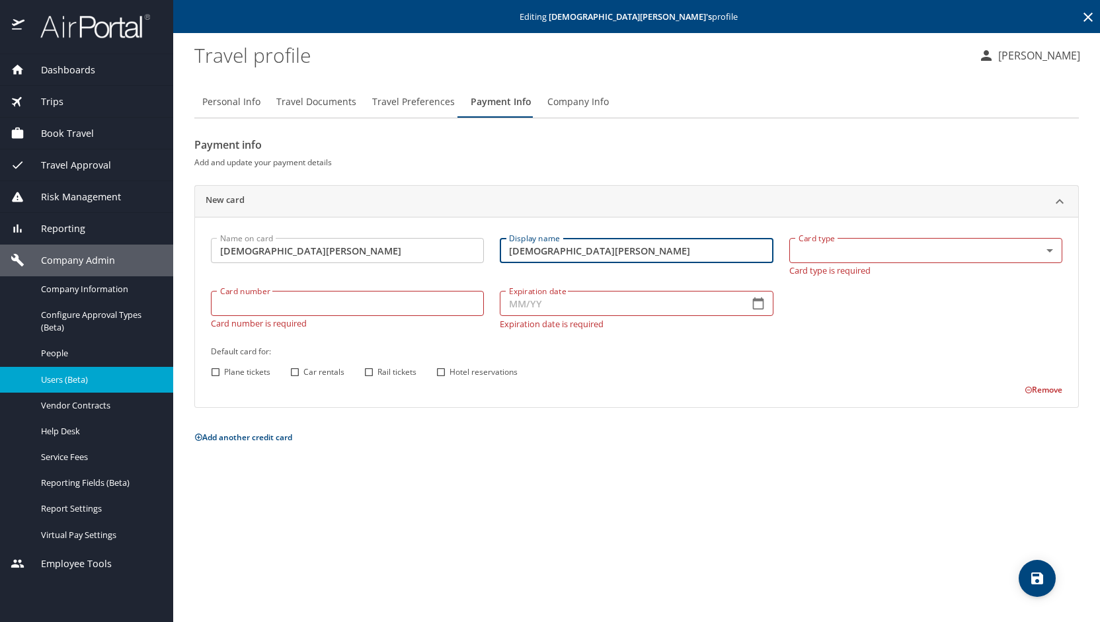
type input "Evan Klemczak"
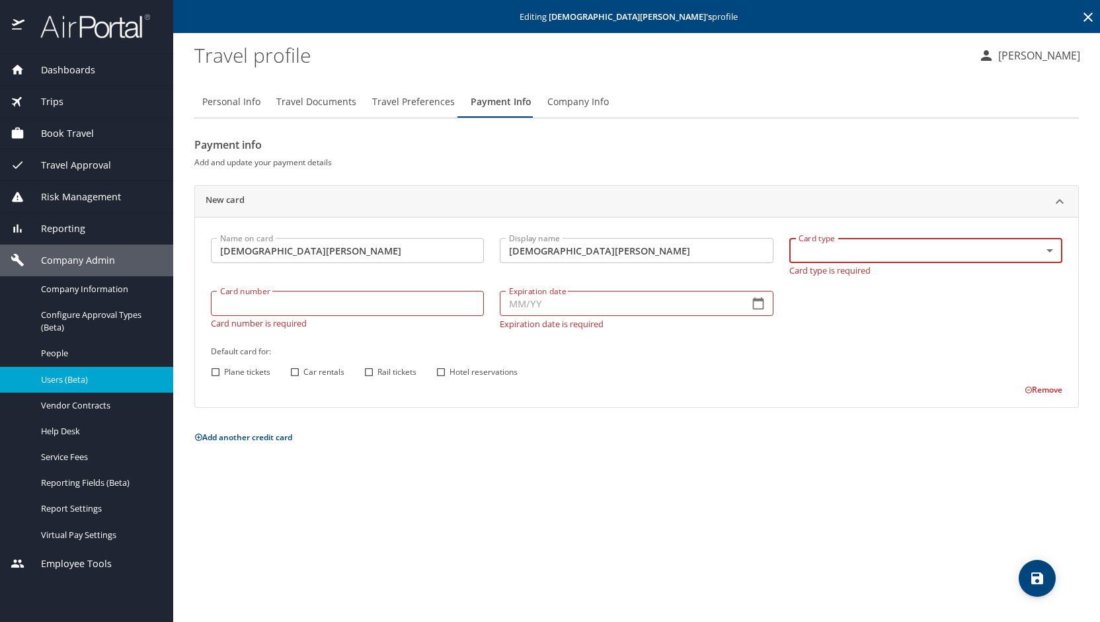
click at [1050, 250] on body "Dashboards AirPortal 360™ Manager My Travel Dashboard Trips Airtinerary® Lookup…" at bounding box center [550, 311] width 1100 height 622
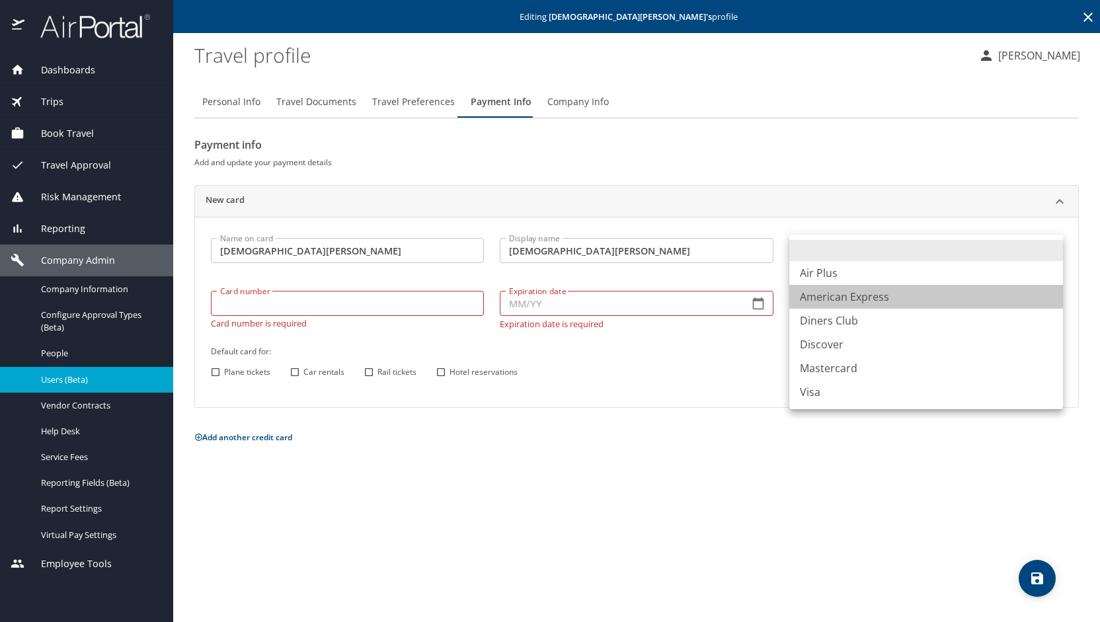
click at [857, 292] on li "American Express" at bounding box center [926, 297] width 274 height 24
type input "AX"
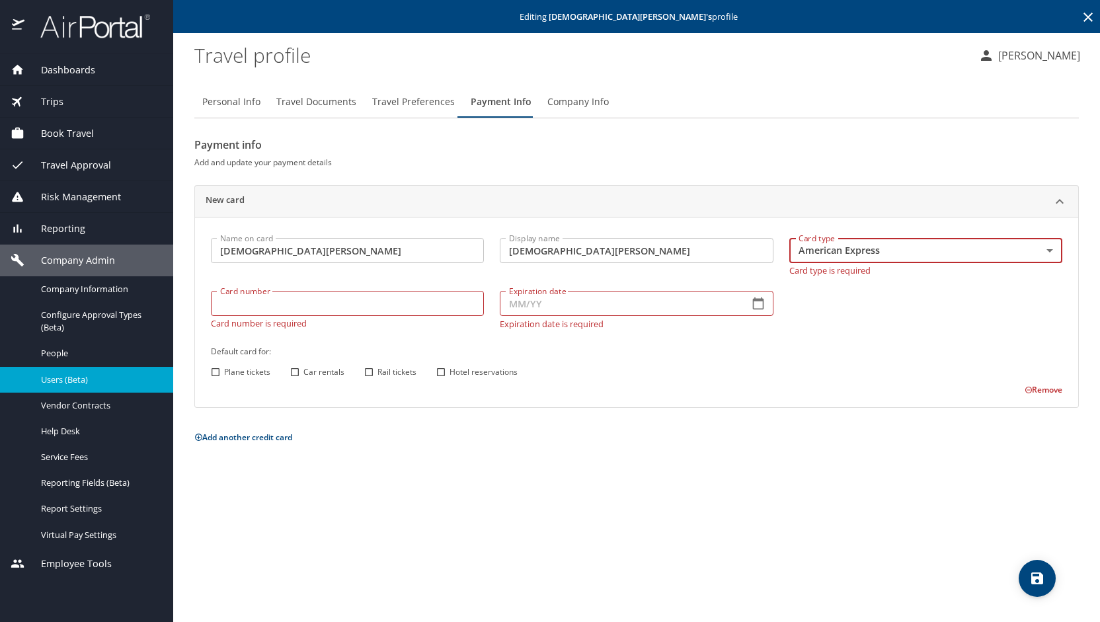
click at [278, 292] on input "Card number" at bounding box center [347, 303] width 273 height 25
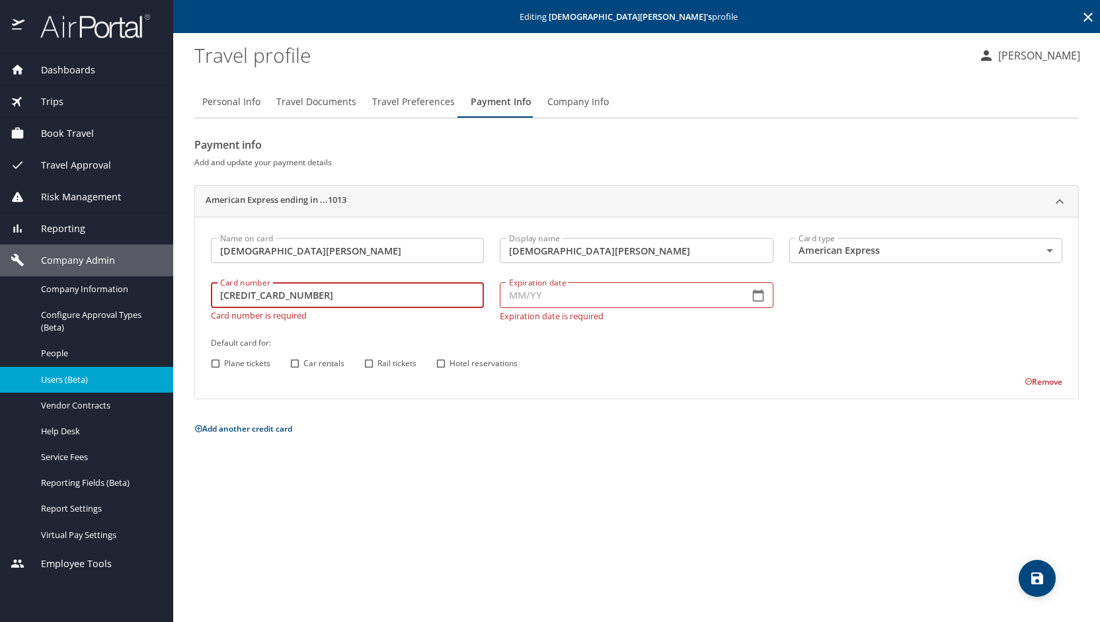
type input "379705627031013"
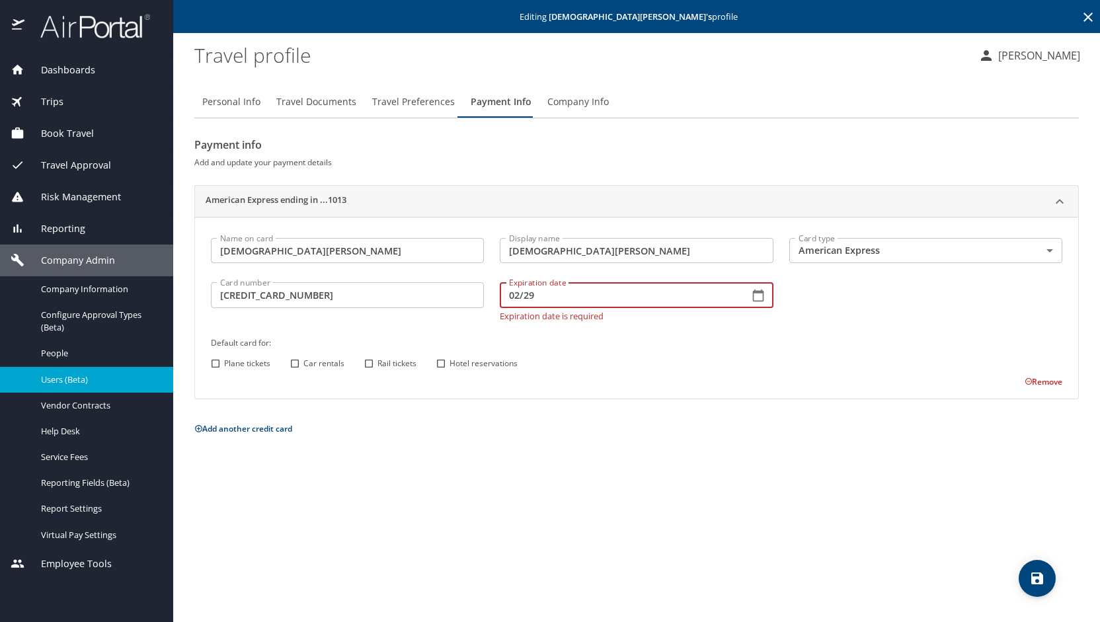
type input "02/29"
click at [290, 366] on div "Name on card Evan Klemczak Name on card Display name Evan Klemczak Display name…" at bounding box center [636, 309] width 867 height 158
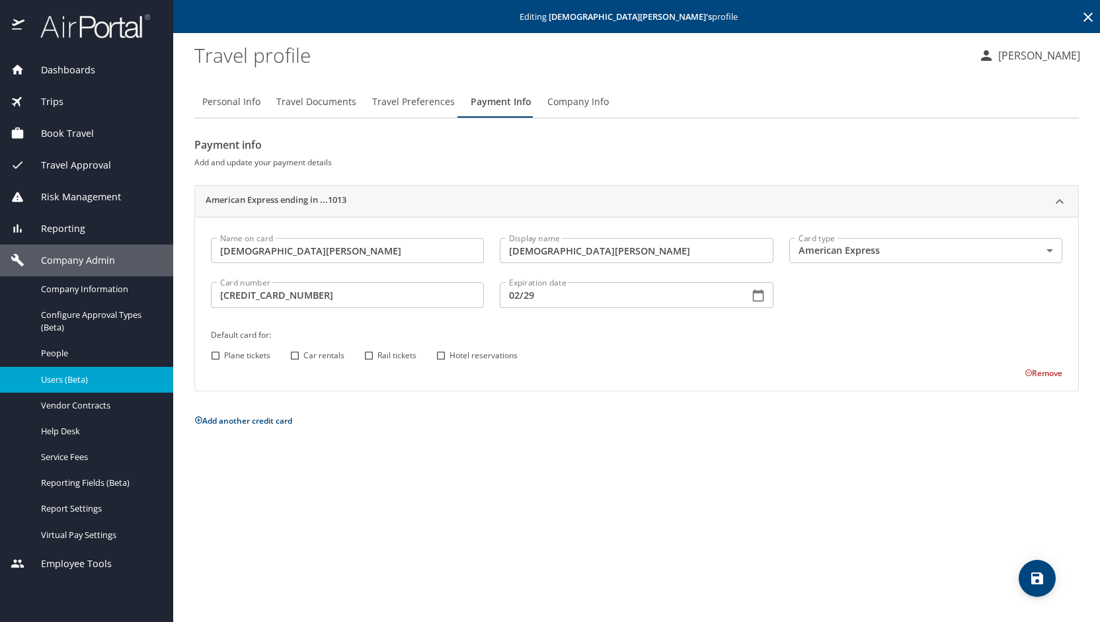
click at [296, 356] on input "Car rentals" at bounding box center [294, 355] width 17 height 17
checkbox input "true"
click at [440, 356] on input "Hotel reservations" at bounding box center [440, 355] width 17 height 17
checkbox input "true"
click at [1035, 590] on button "save" at bounding box center [1037, 578] width 37 height 37
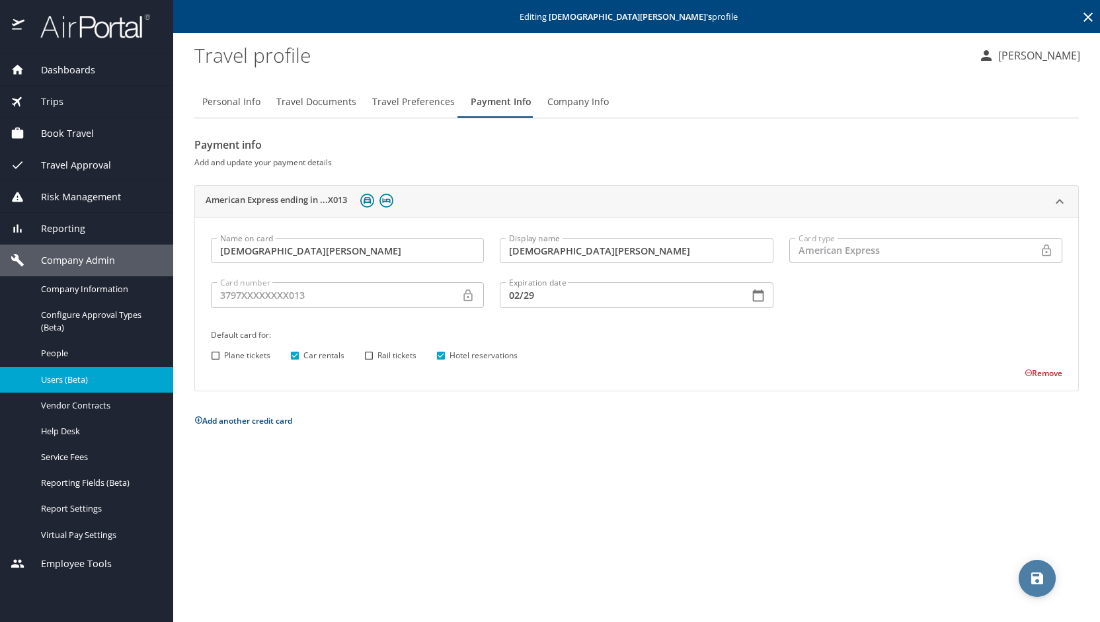
click at [1036, 575] on icon "save" at bounding box center [1037, 578] width 16 height 16
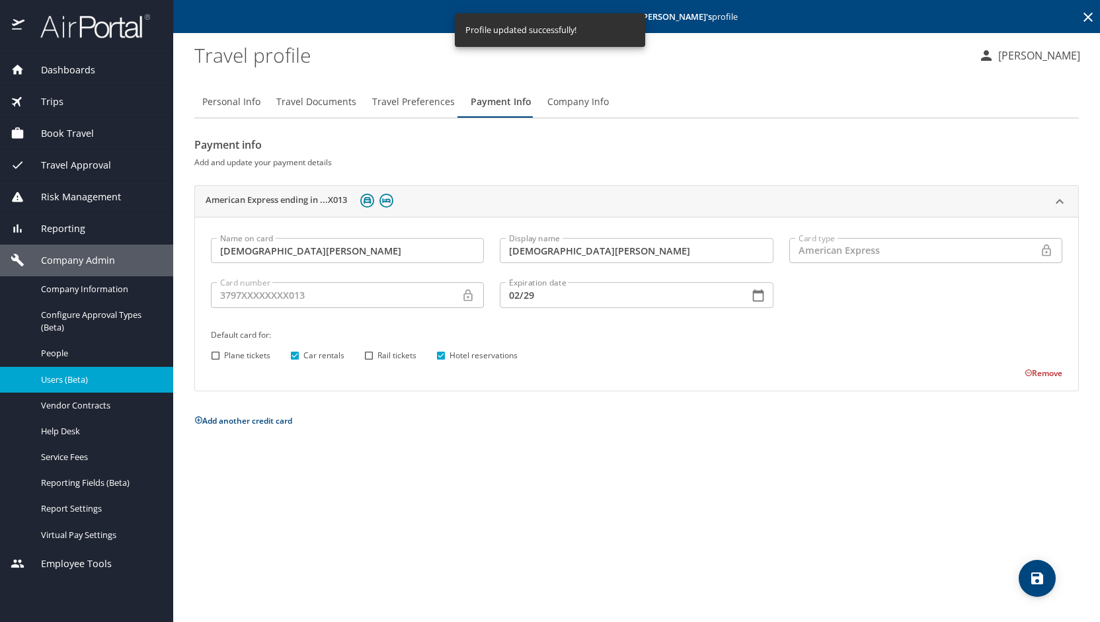
click at [1038, 54] on p "Jennifer Malloy" at bounding box center [1037, 56] width 86 height 16
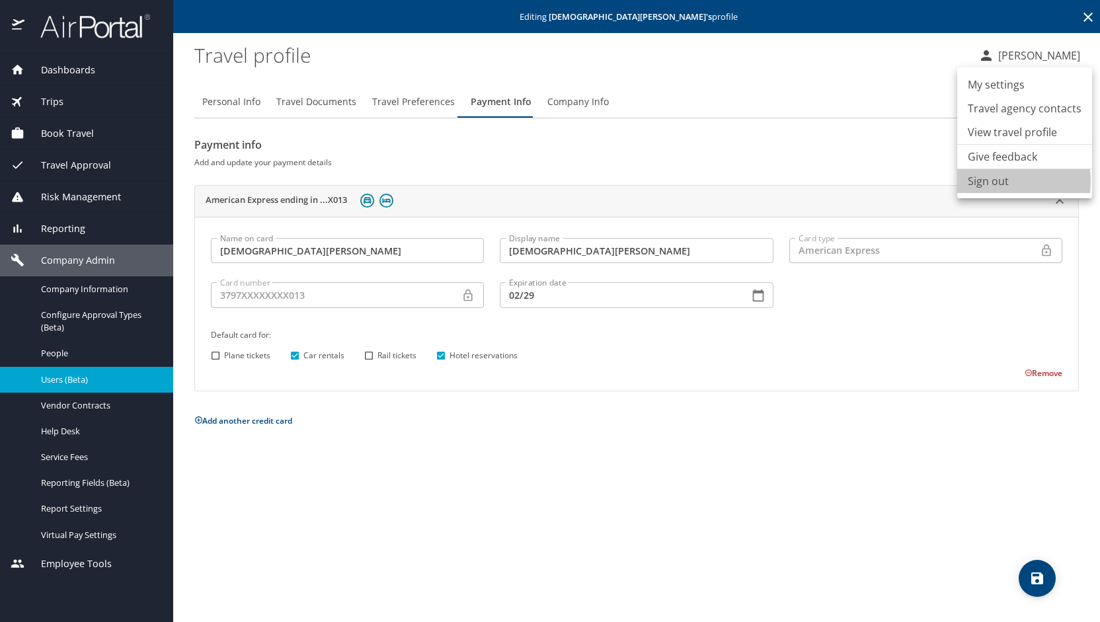
click at [985, 181] on li "Sign out" at bounding box center [1024, 181] width 135 height 24
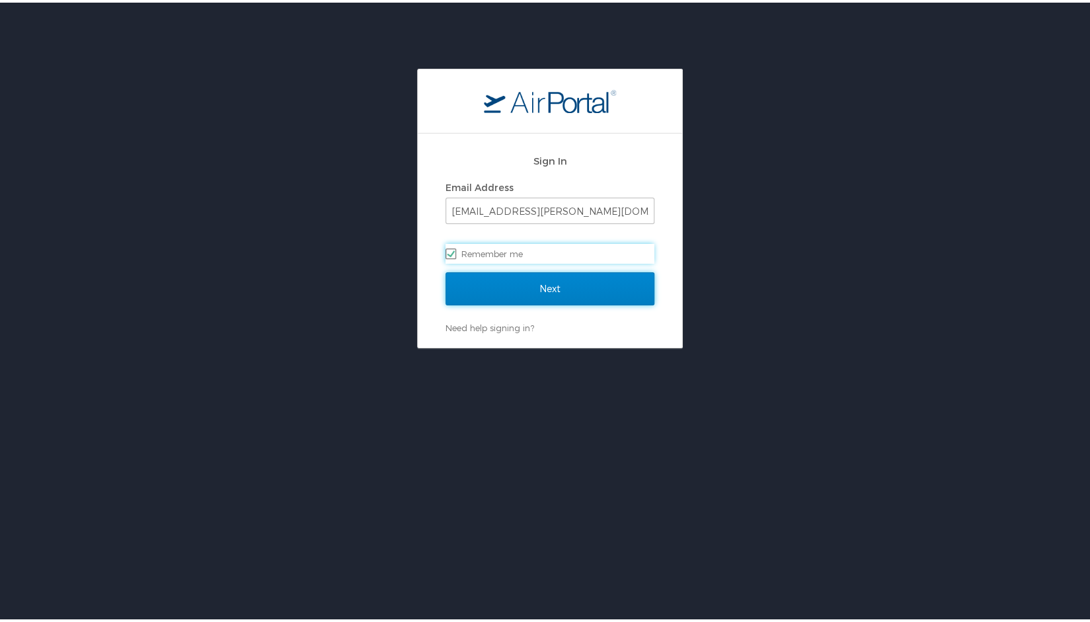
click at [538, 286] on input "Next" at bounding box center [550, 286] width 209 height 33
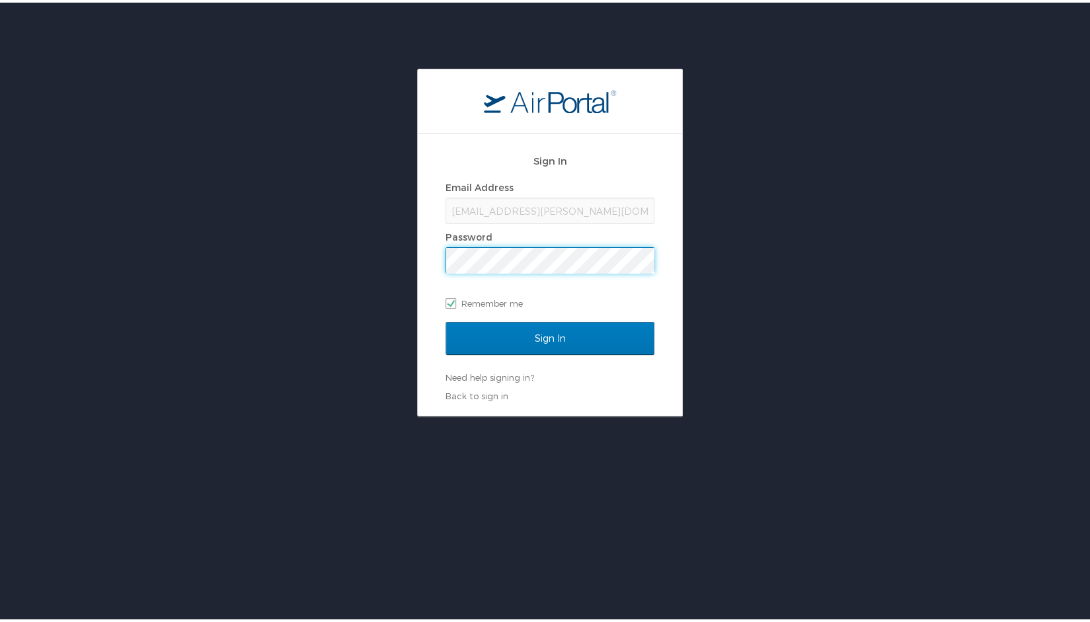
click at [446, 319] on input "Sign In" at bounding box center [550, 335] width 209 height 33
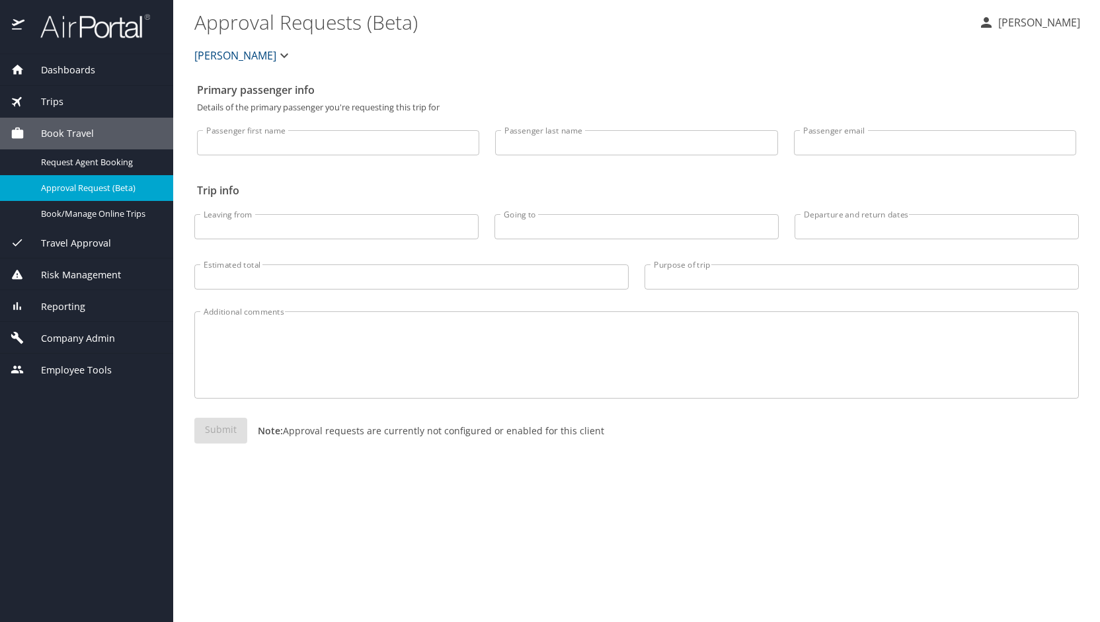
click at [95, 334] on span "Company Admin" at bounding box center [69, 338] width 91 height 15
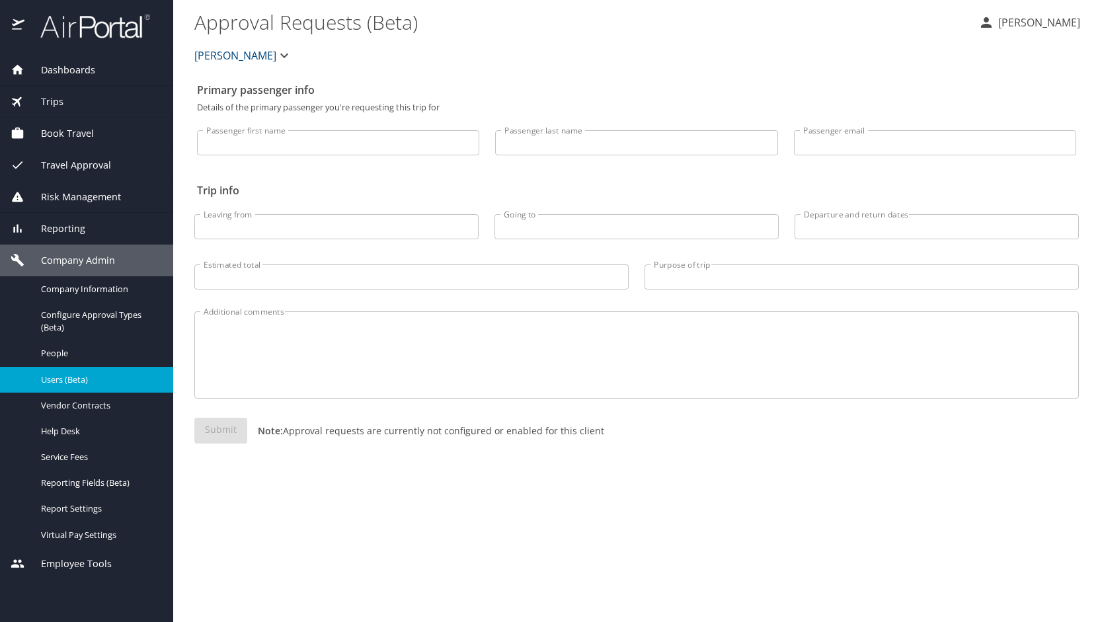
click at [98, 379] on span "Users (Beta)" at bounding box center [99, 379] width 116 height 13
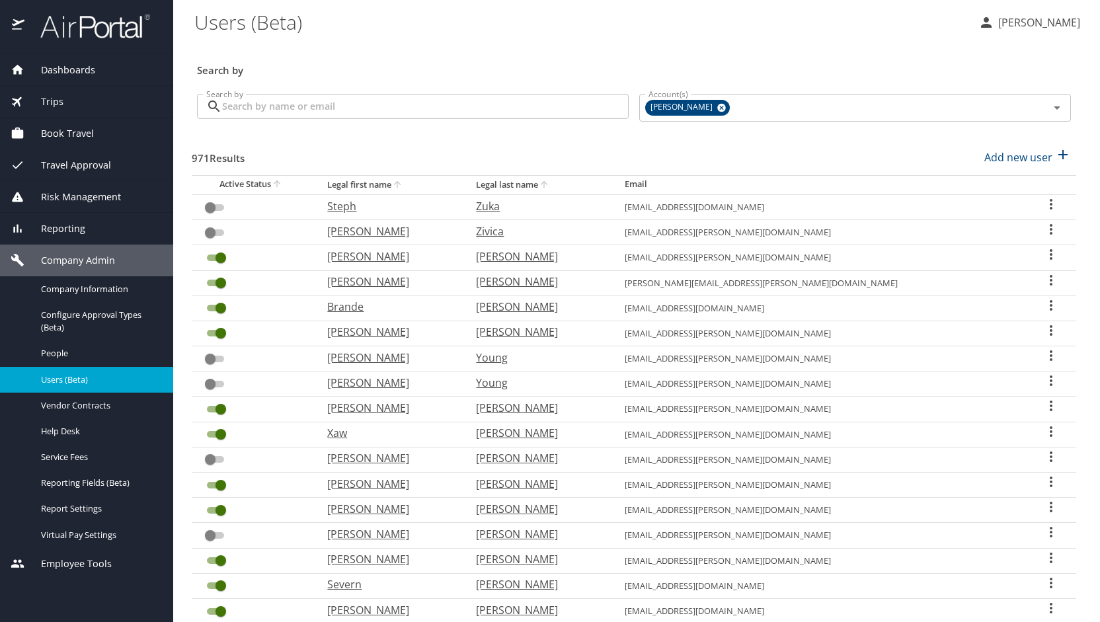
click at [288, 104] on input "Search by" at bounding box center [425, 106] width 407 height 25
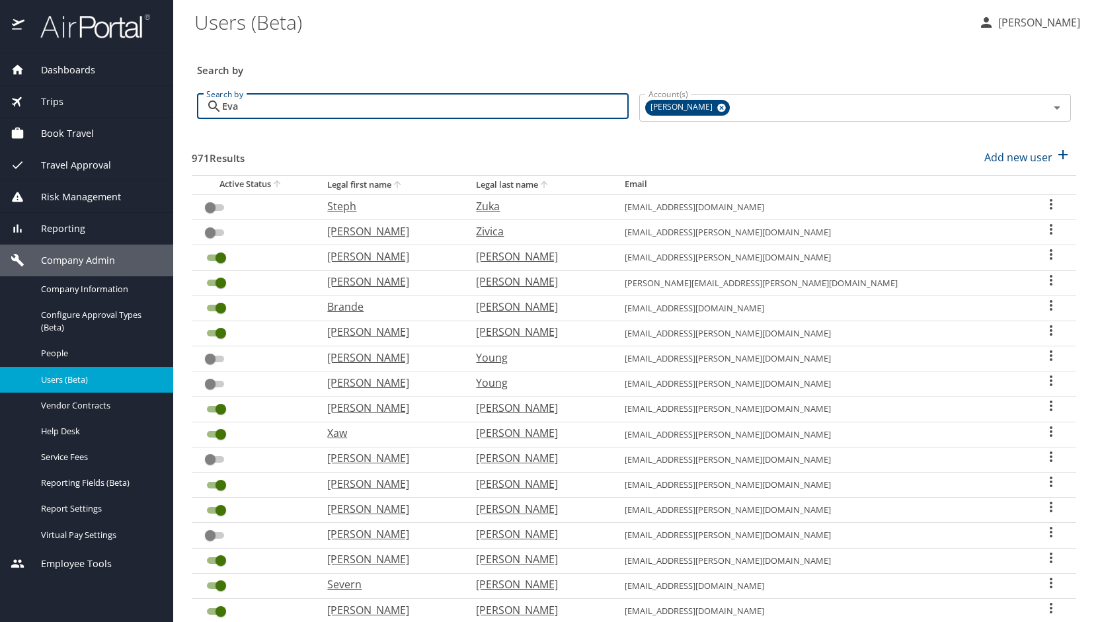
type input "Evan"
checkbox input "true"
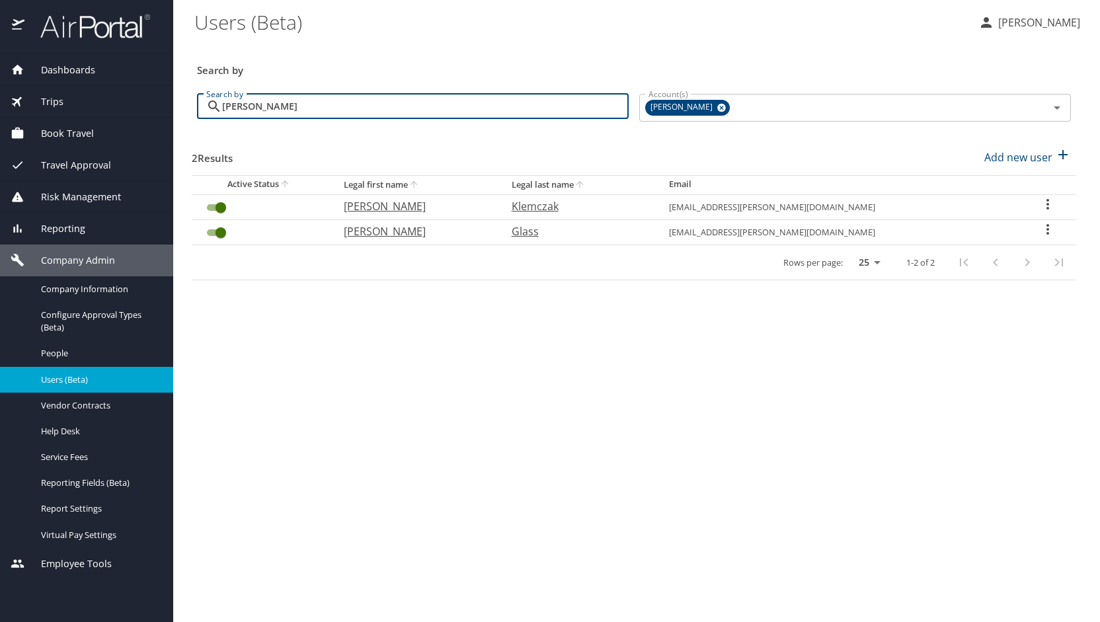
type input "Evan"
click at [620, 210] on p "Klemczak" at bounding box center [577, 206] width 131 height 16
select select "US"
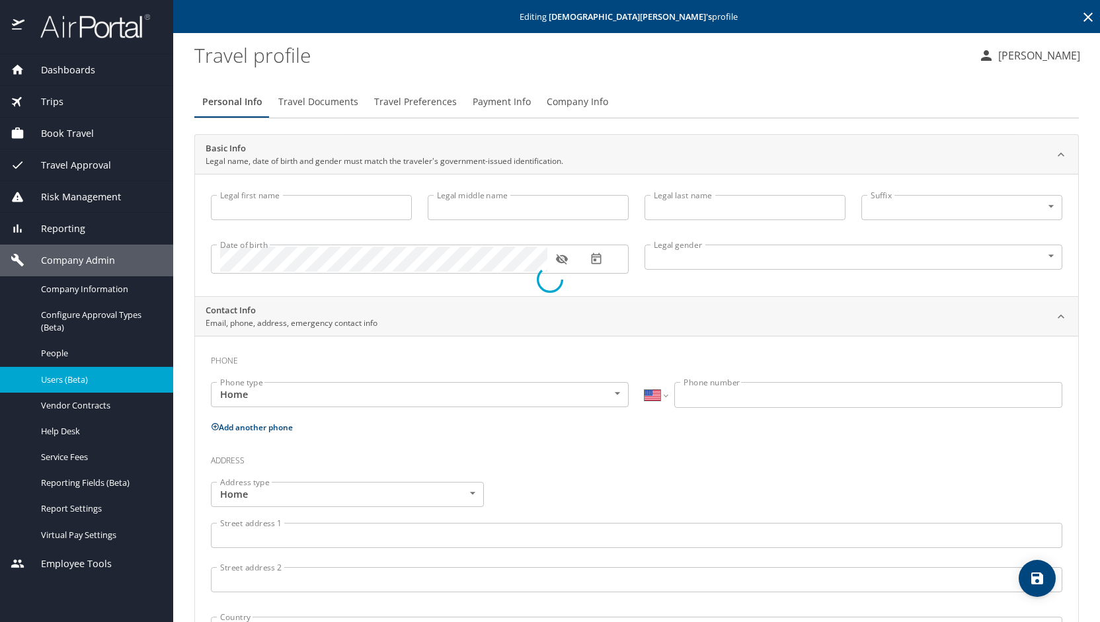
type input "Evan"
type input "Klemczak"
type input "Female"
type input "Larry"
type input "Klemczak"
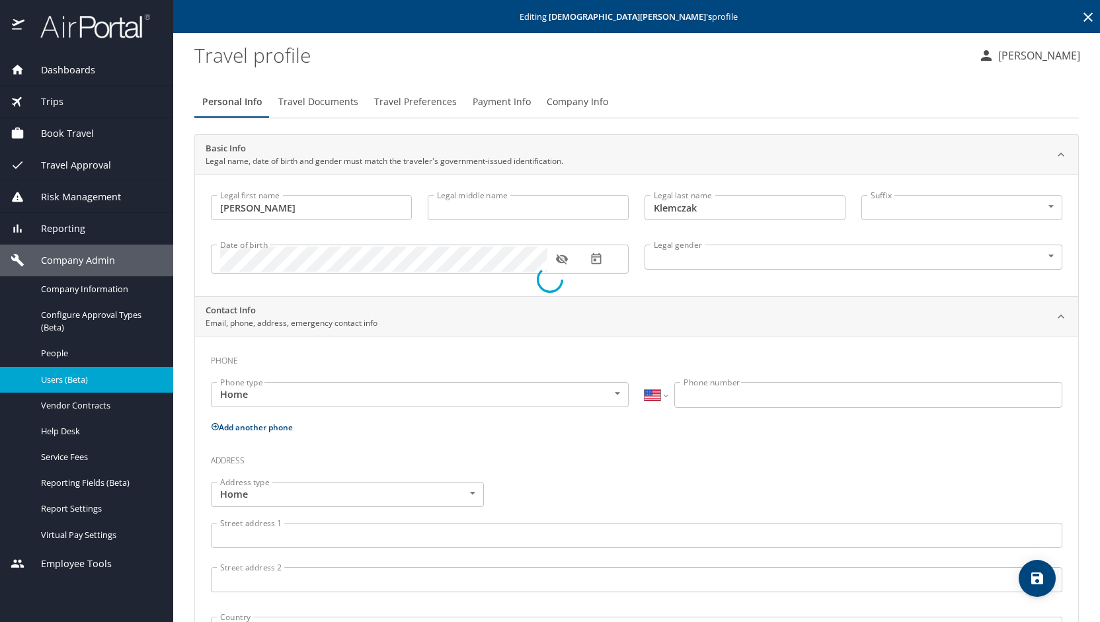
type input "(734) 765-2525"
type input "lawerence.klemczal@gmail.com"
select select "US"
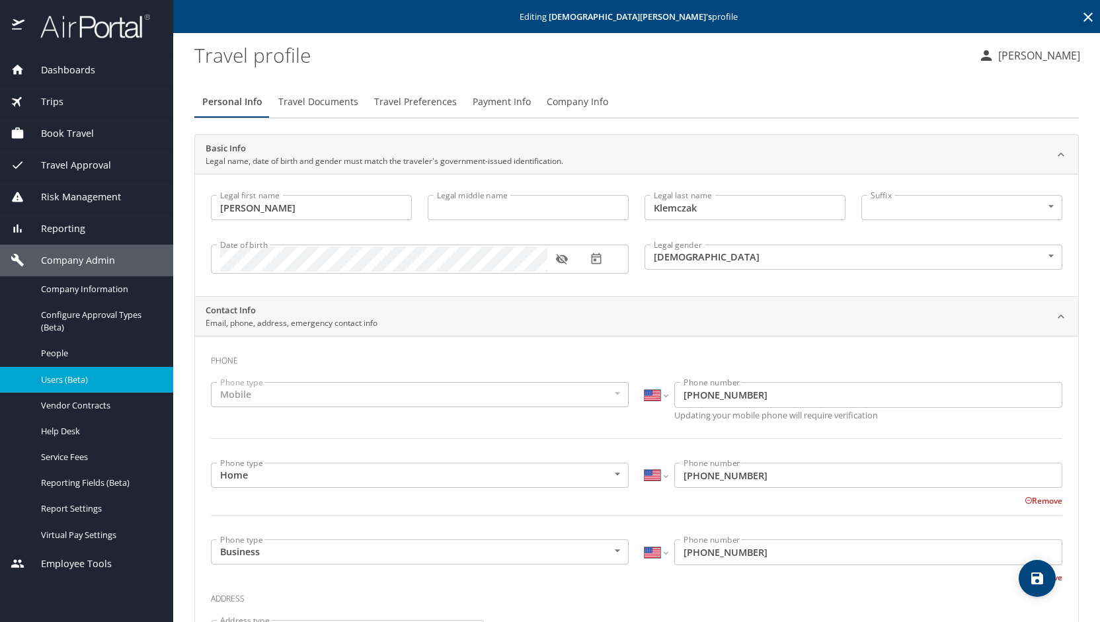
click at [336, 97] on span "Travel Documents" at bounding box center [318, 102] width 80 height 17
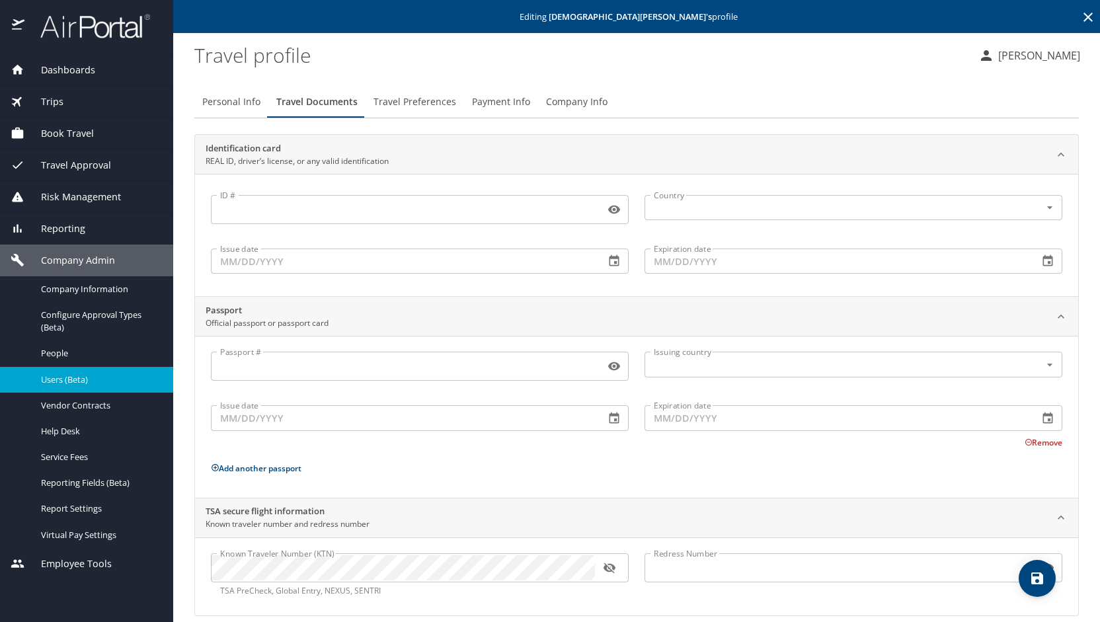
click at [608, 566] on icon "button" at bounding box center [609, 568] width 12 height 11
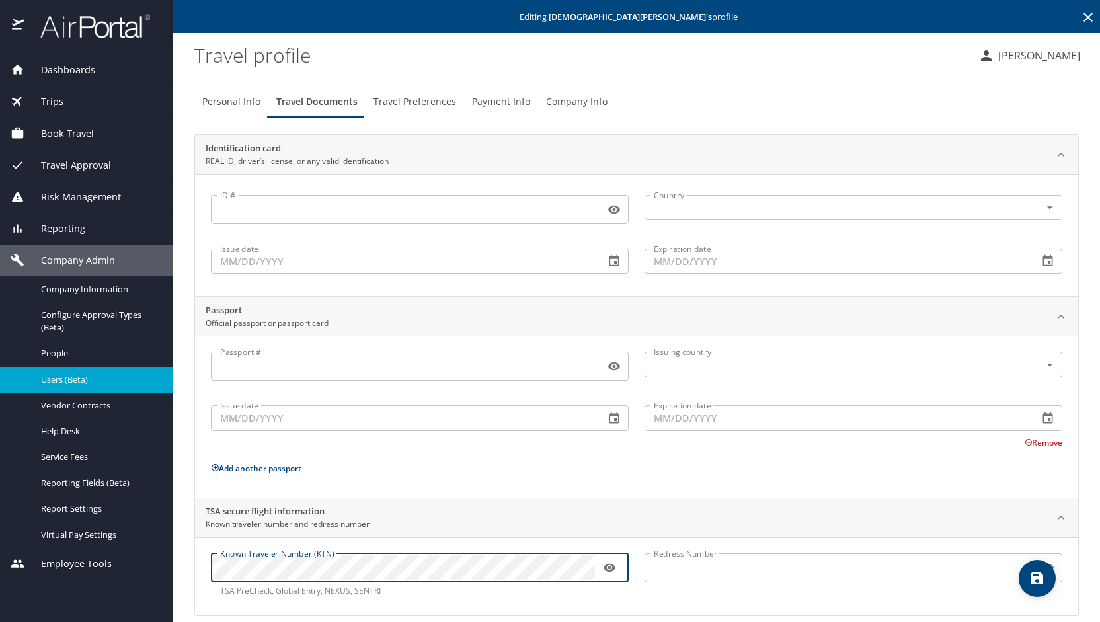
click at [200, 576] on div "Known Traveler Number (KTN) Known Traveler Number (KTN) TSA PreCheck, Global En…" at bounding box center [636, 576] width 883 height 78
click at [1038, 570] on icon "save" at bounding box center [1037, 578] width 16 height 16
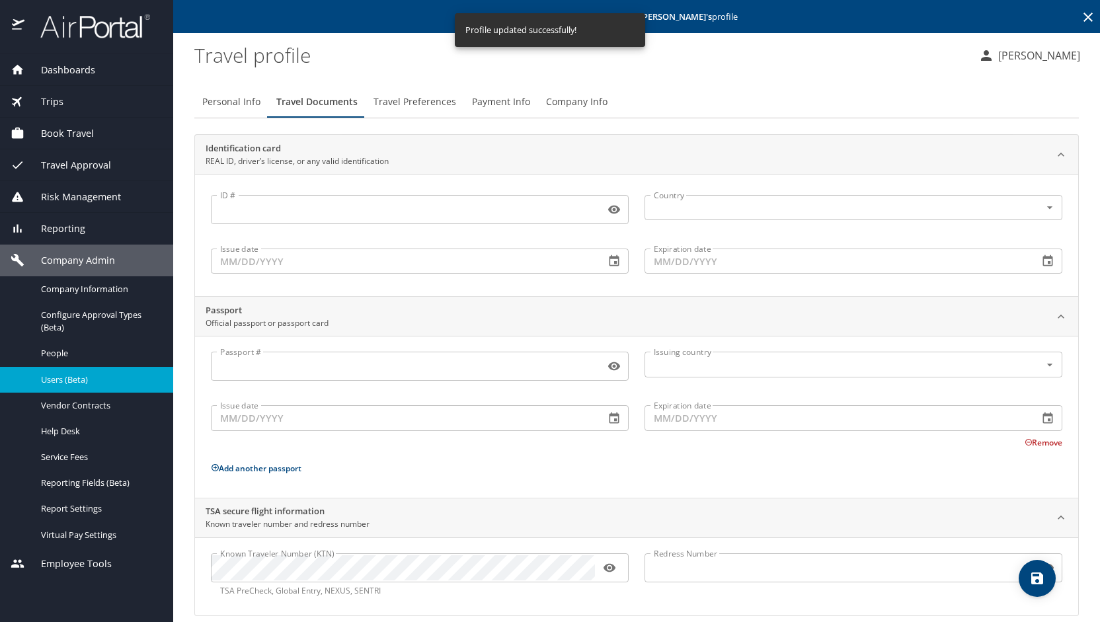
click at [1038, 570] on icon "save" at bounding box center [1037, 578] width 16 height 16
click at [1038, 570] on div at bounding box center [550, 280] width 1100 height 684
click at [1005, 68] on div "Jennifer Malloy" at bounding box center [1023, 54] width 111 height 42
click at [1011, 54] on p "Jennifer Malloy" at bounding box center [1037, 56] width 86 height 16
click at [988, 180] on li "Sign out" at bounding box center [1024, 181] width 135 height 24
